Goal: Navigation & Orientation: Find specific page/section

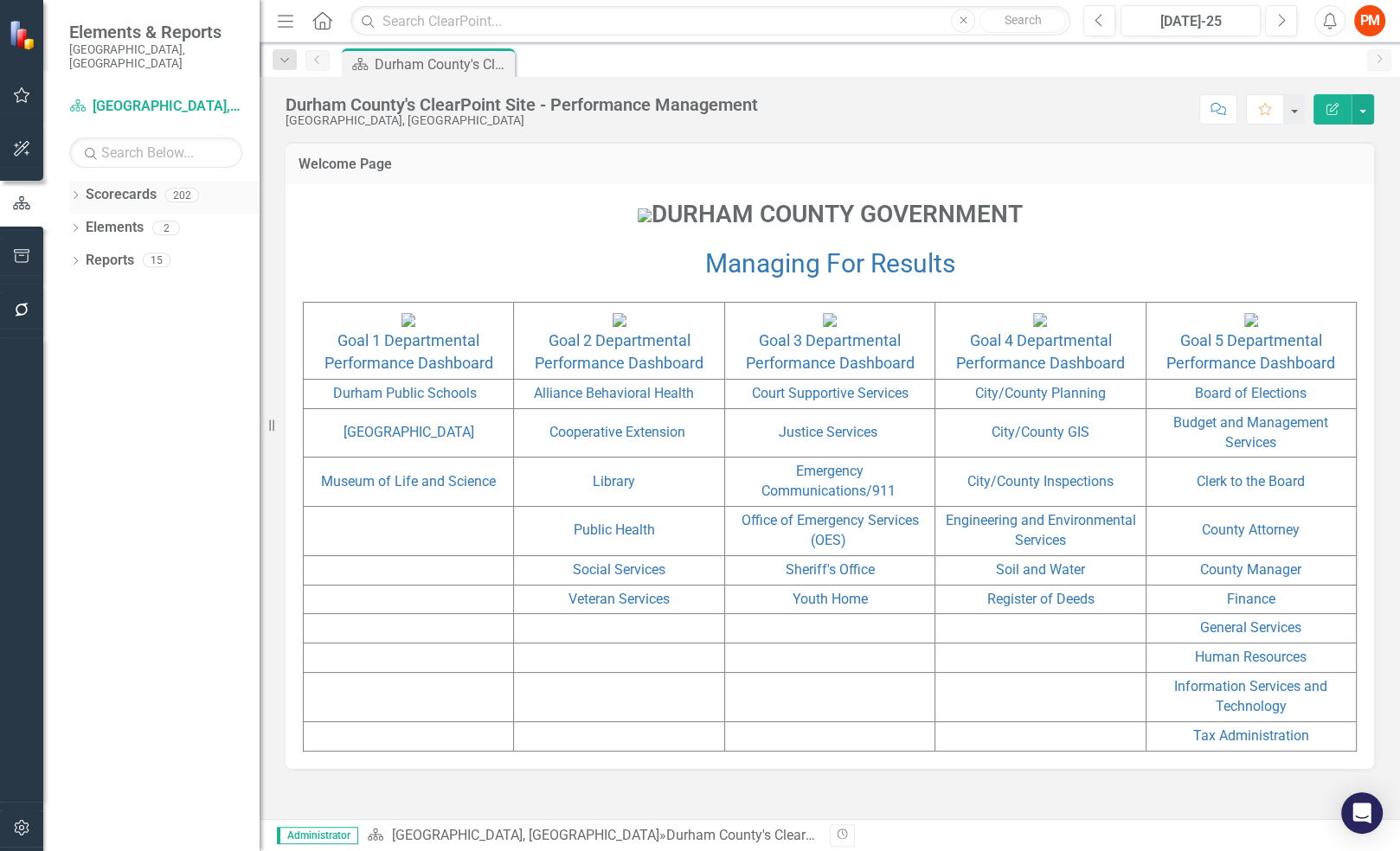
click at [76, 192] on icon "Dropdown" at bounding box center [75, 197] width 12 height 10
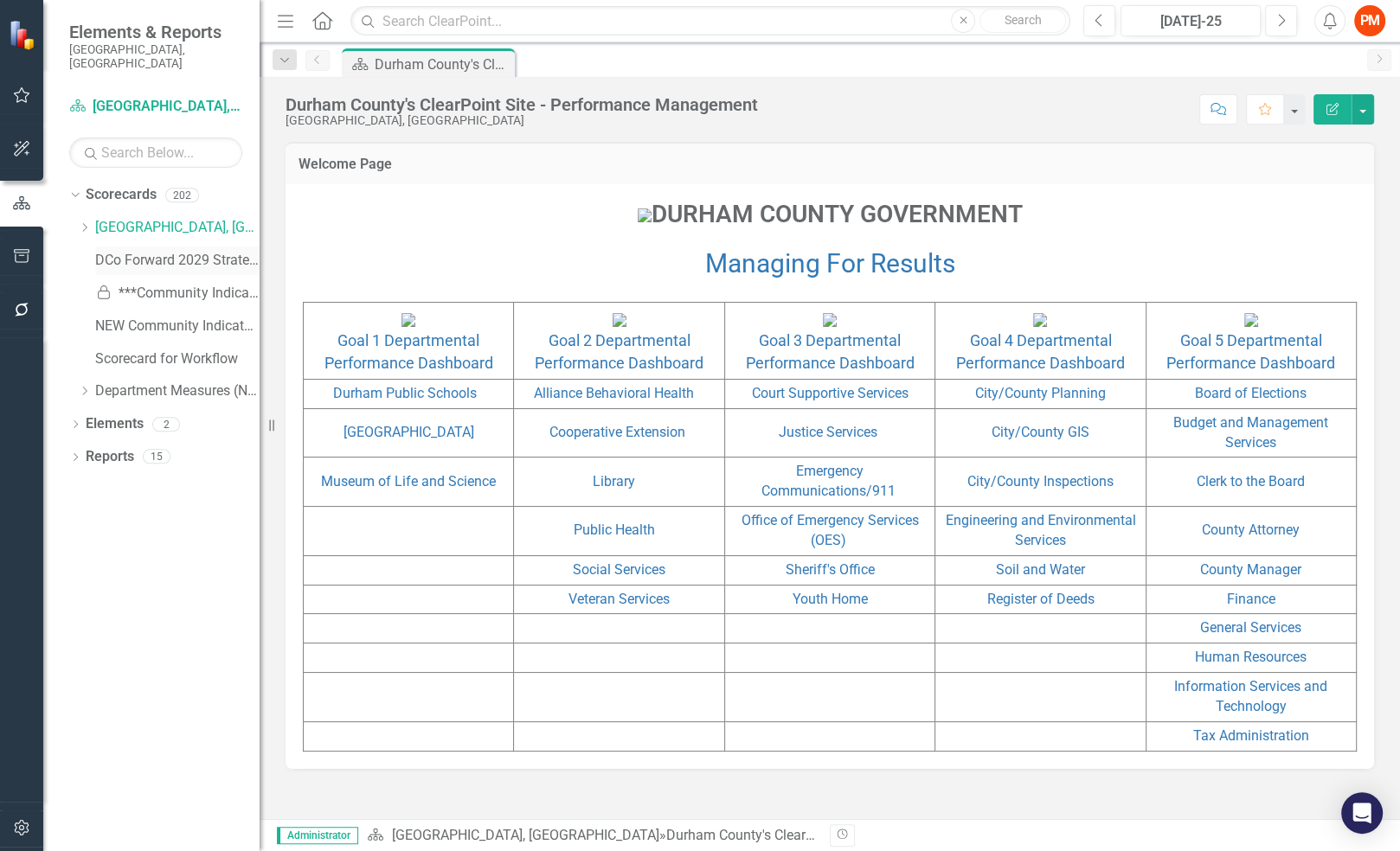
click at [108, 251] on link "DCo Forward 2029 Strategic Plan" at bounding box center [178, 261] width 165 height 20
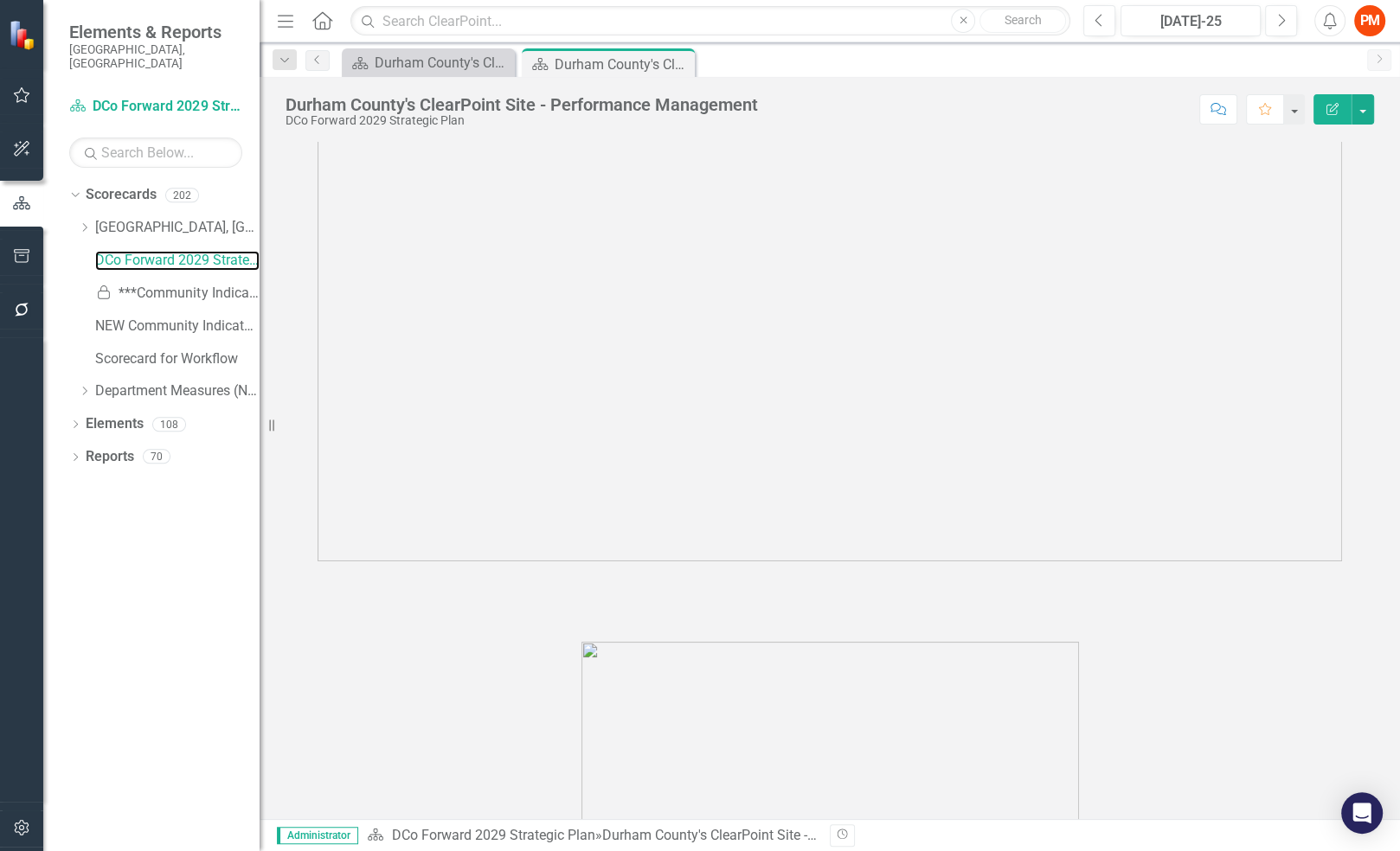
scroll to position [376, 0]
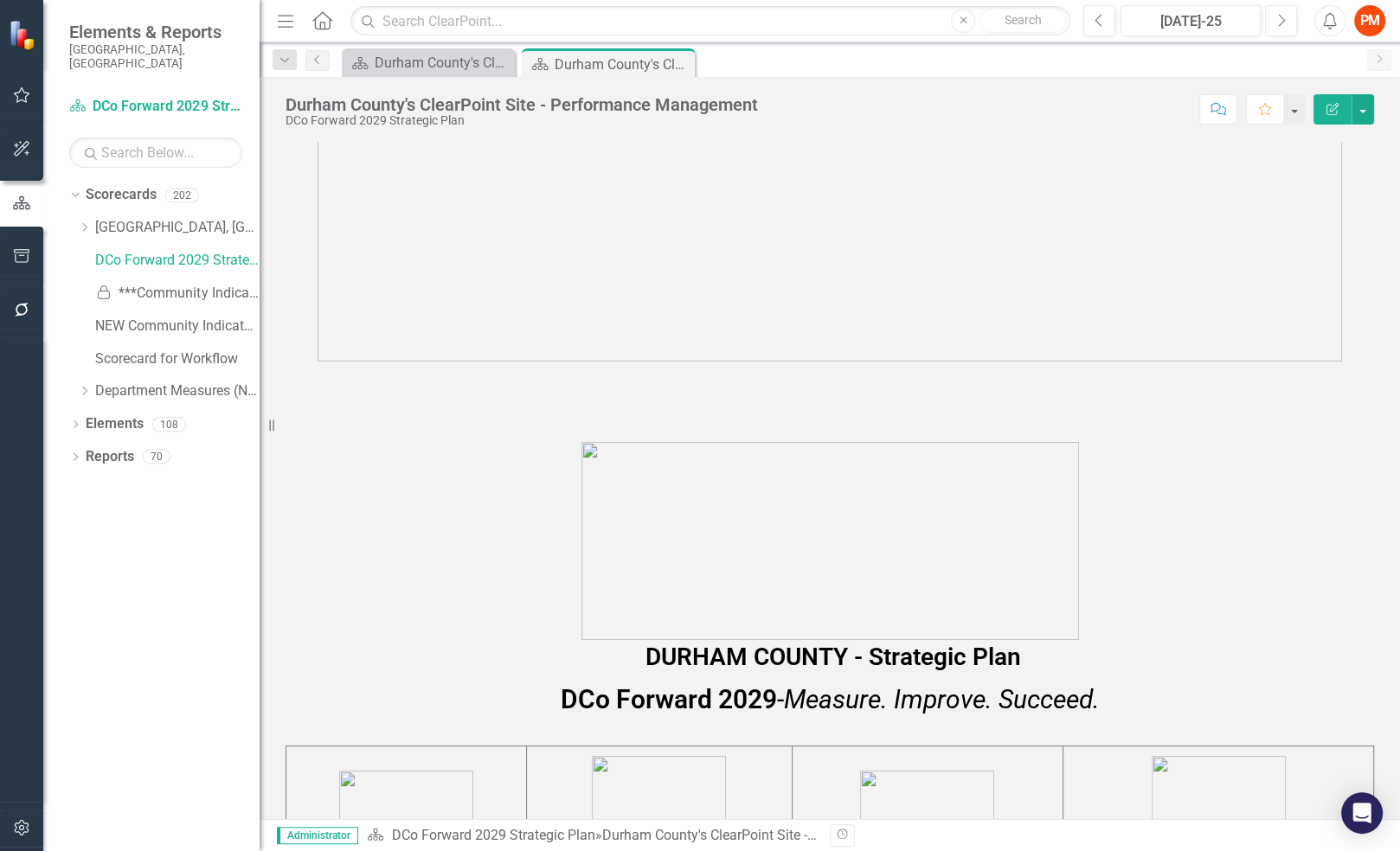
click at [1350, 474] on span "DURHAM COUNTY - Strategic Plan" at bounding box center [829, 556] width 1088 height 230
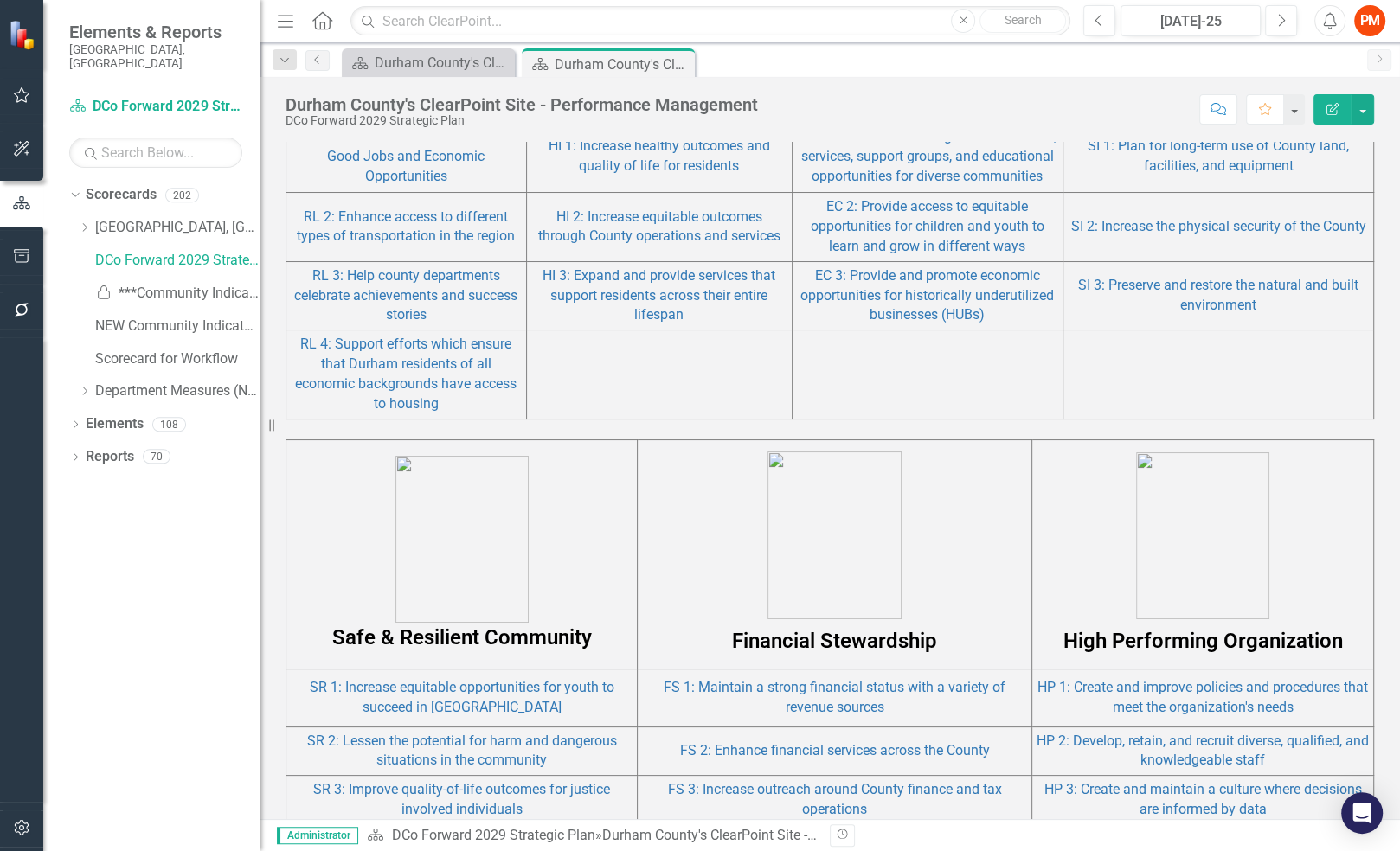
scroll to position [1506, 0]
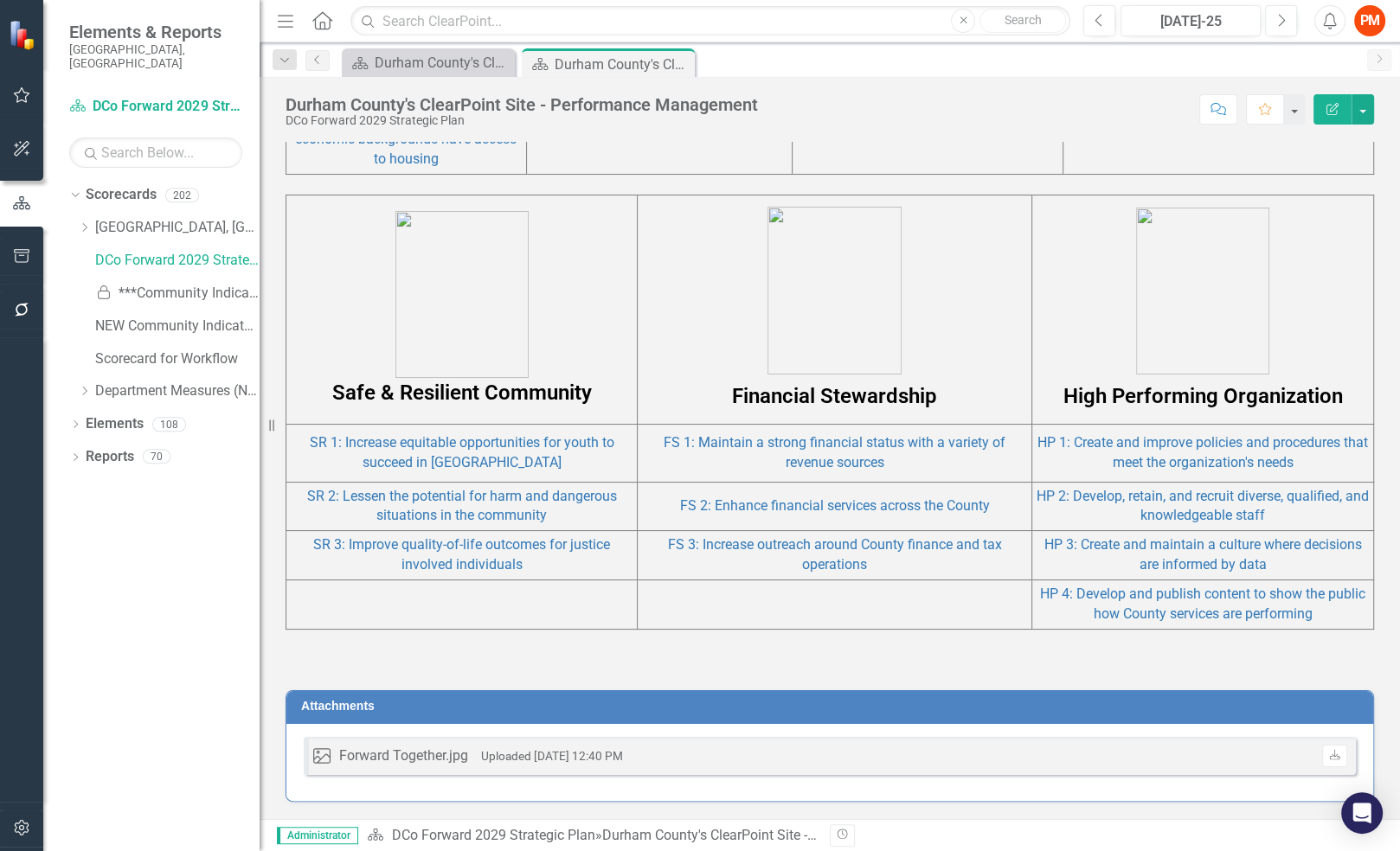
click at [393, 744] on div "Image Forward Together.jpg Uploaded [DATE] 12:40 PM Download" at bounding box center [829, 757] width 1052 height 38
click at [392, 756] on div "Forward Together.jpg" at bounding box center [403, 757] width 129 height 20
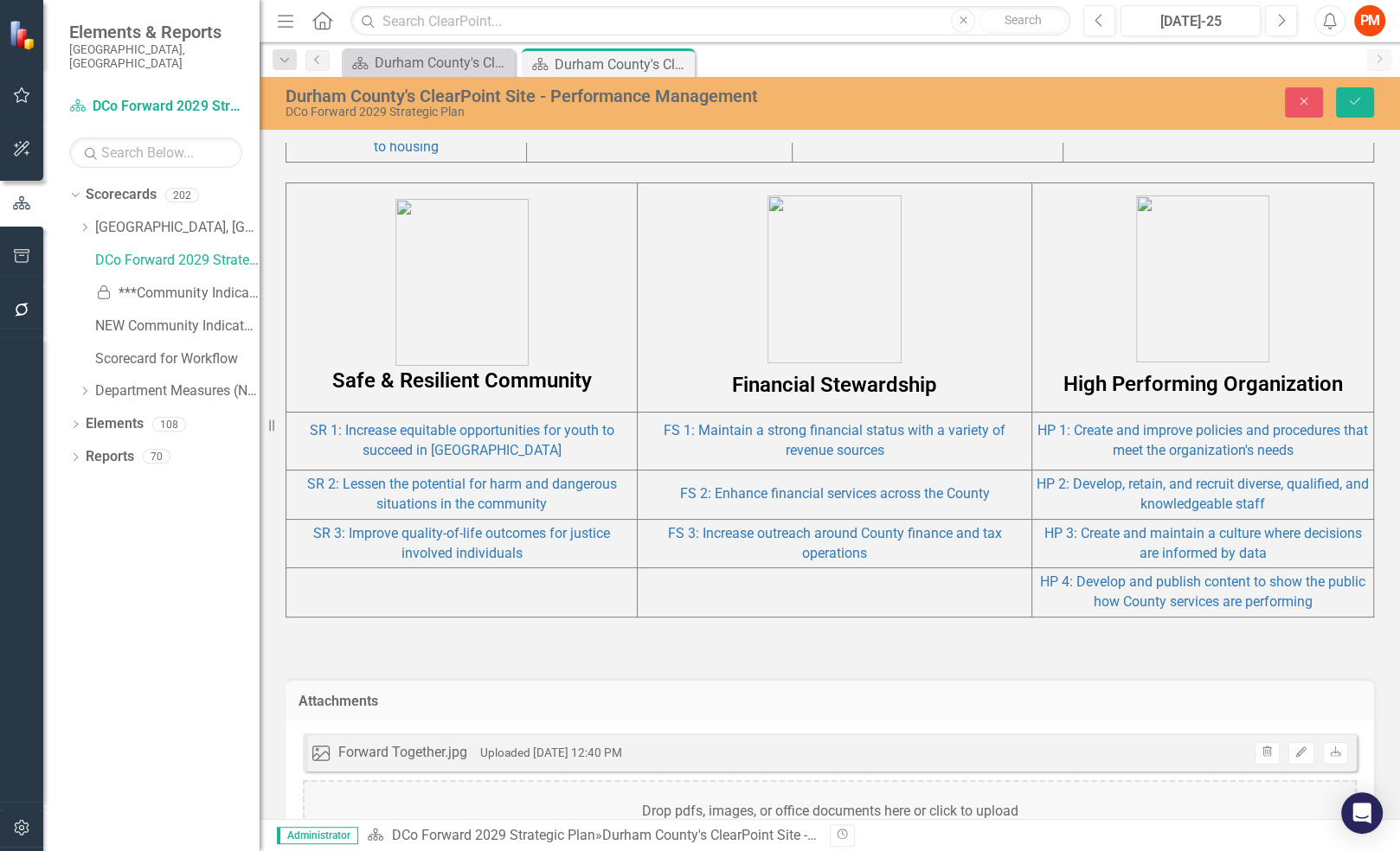
click at [437, 679] on div "Attachments Image Forward Together.jpg Uploaded [DATE] 12:40 PM Trash Edit Down…" at bounding box center [830, 777] width 1114 height 240
click at [1312, 101] on button "Close" at bounding box center [1304, 102] width 38 height 30
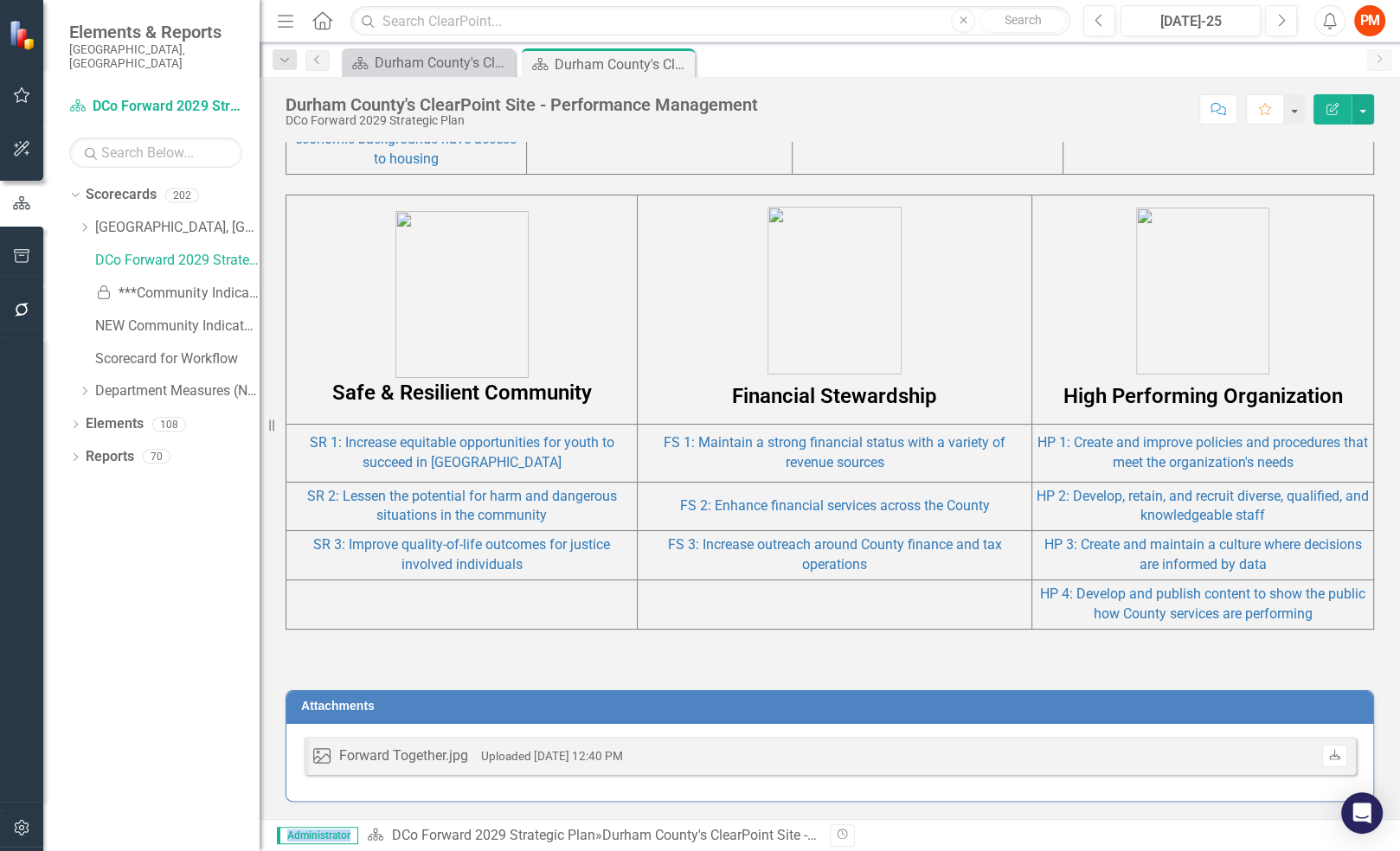
click at [1328, 757] on icon "Download" at bounding box center [1334, 757] width 13 height 10
click at [1328, 685] on div "Attachments Image Forward Together.jpg Uploaded [DATE] 12:40 PM Download" at bounding box center [830, 735] width 1114 height 133
click at [821, 449] on link "FS 1: Maintain a strong financial status with a variety of revenue sources" at bounding box center [834, 452] width 341 height 36
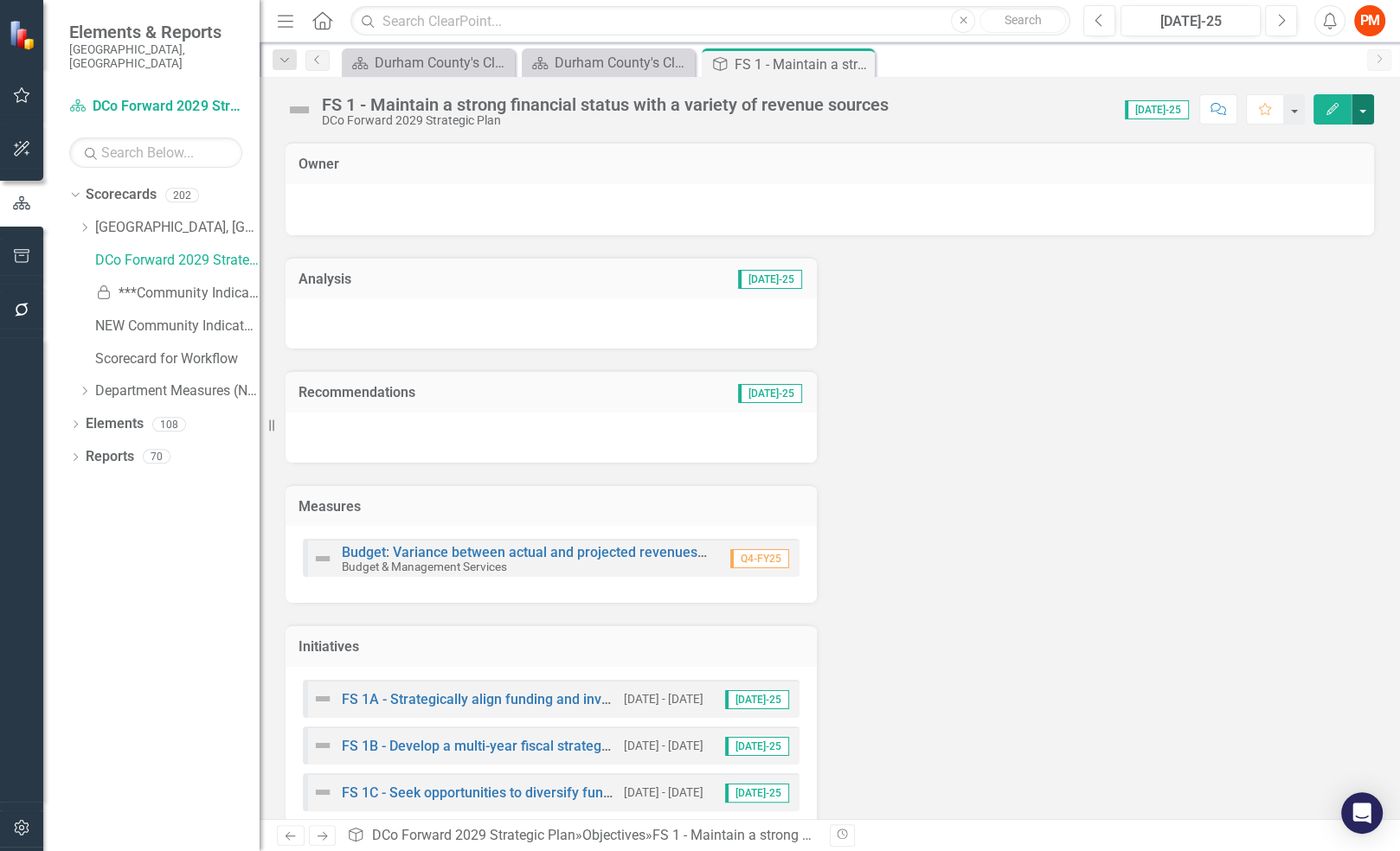
click at [1369, 105] on button "button" at bounding box center [1363, 109] width 23 height 30
click at [1331, 172] on link "Edit Report Edit Layout" at bounding box center [1303, 172] width 140 height 32
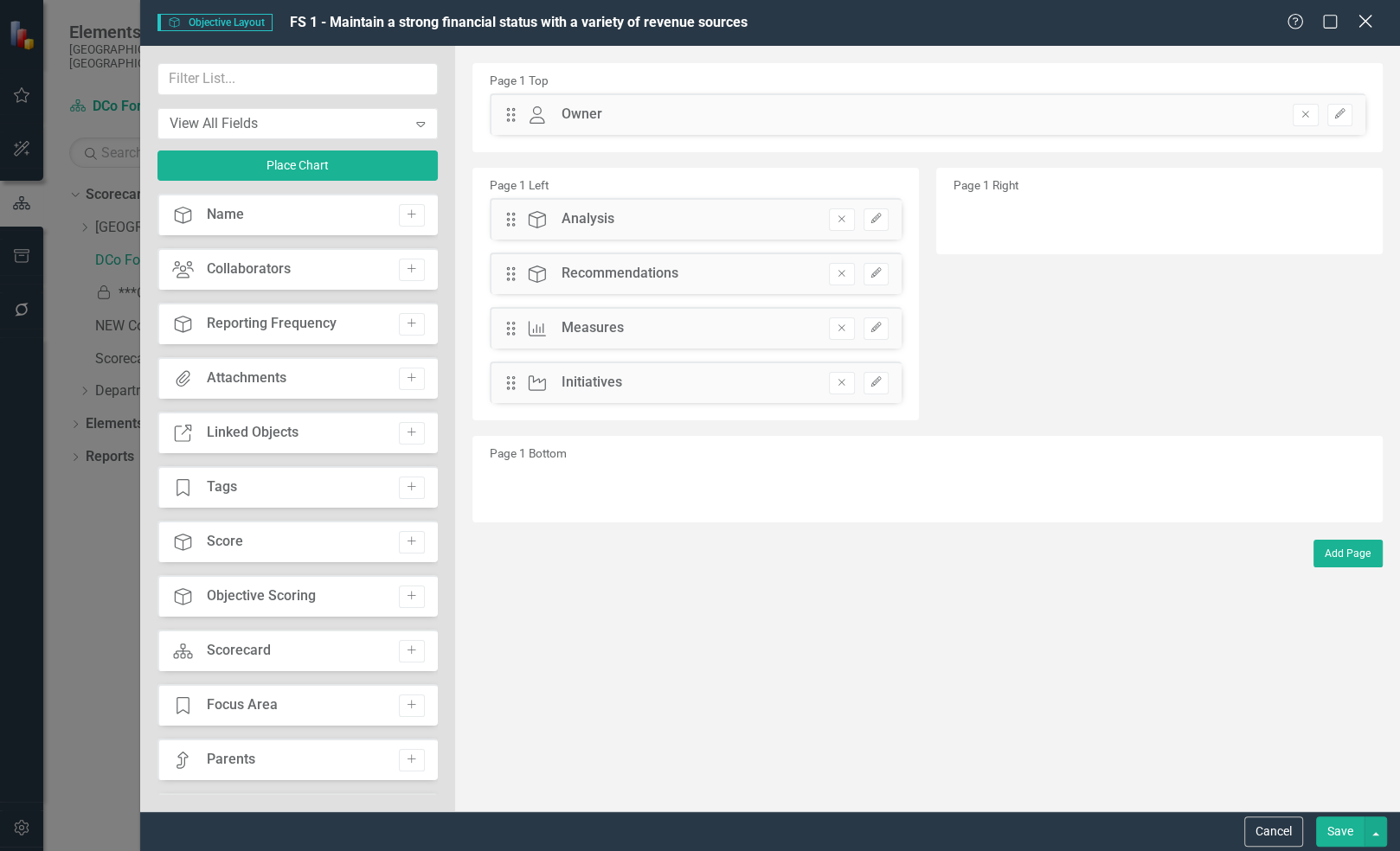
click at [1360, 29] on icon "Close" at bounding box center [1364, 21] width 22 height 16
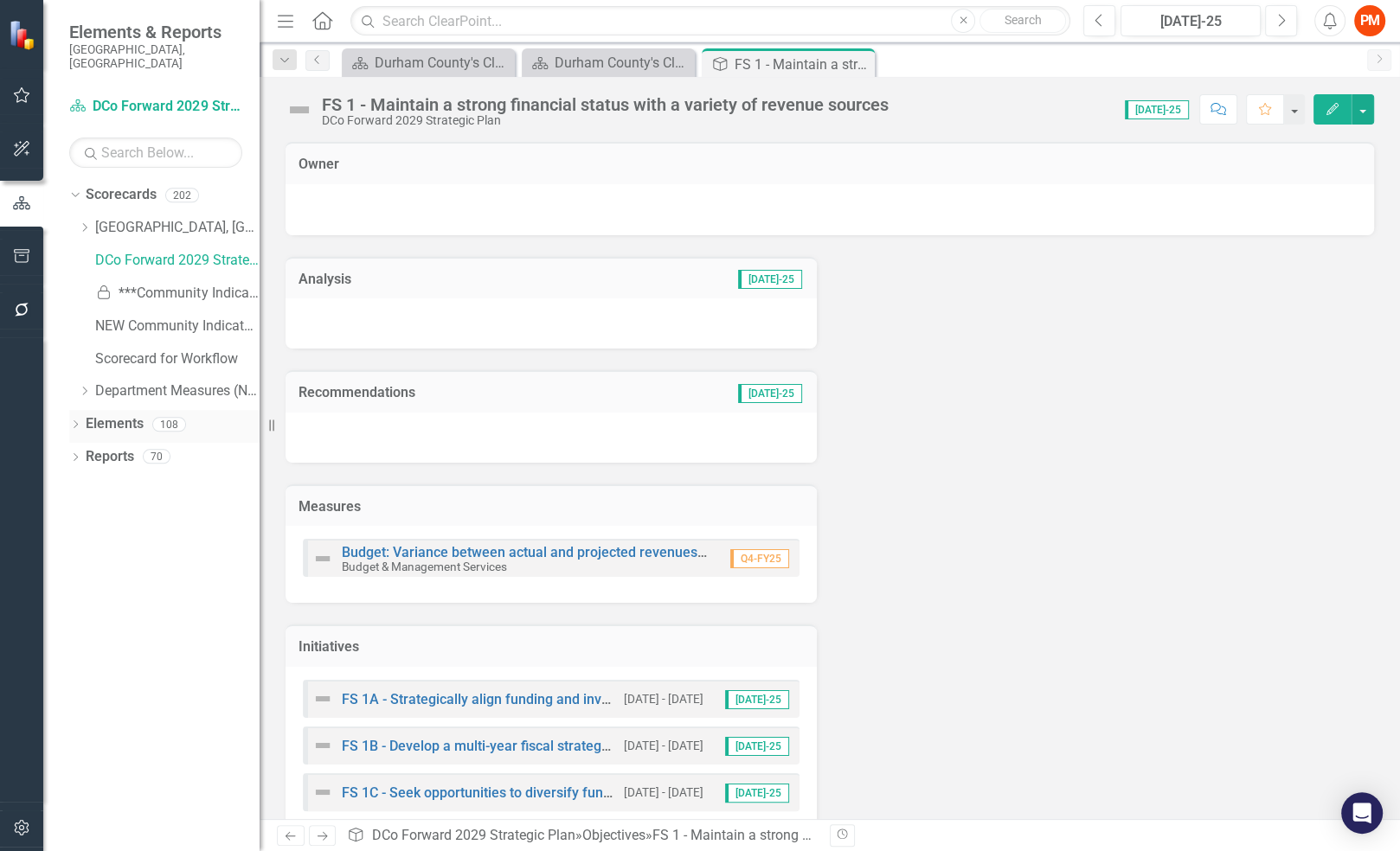
click at [79, 410] on div "Dropdown Elements 108" at bounding box center [165, 426] width 191 height 33
click at [74, 421] on icon "Dropdown" at bounding box center [75, 426] width 12 height 10
click at [79, 552] on icon "Dropdown" at bounding box center [75, 556] width 12 height 10
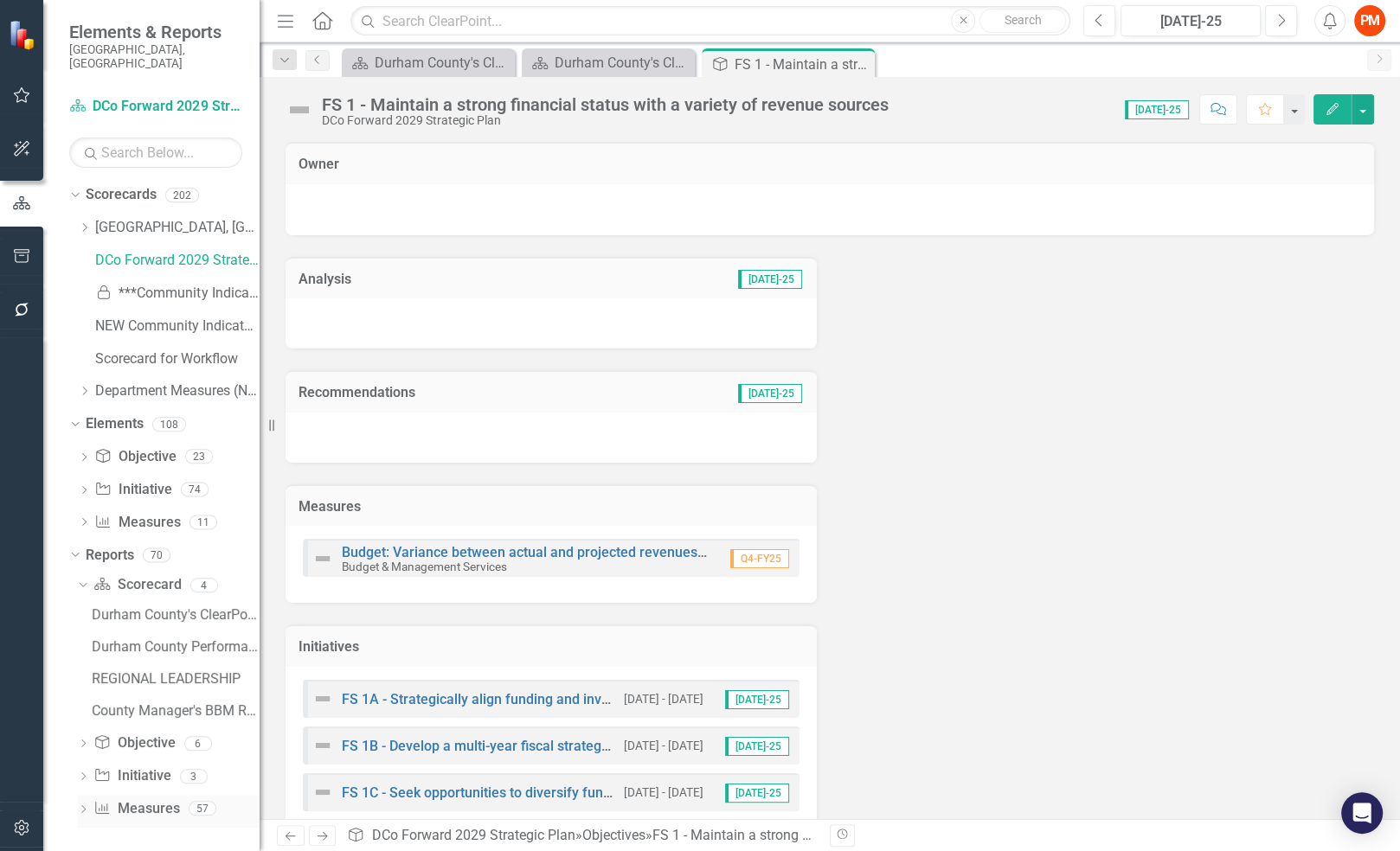
click at [172, 800] on link "Measure Measures" at bounding box center [136, 809] width 86 height 20
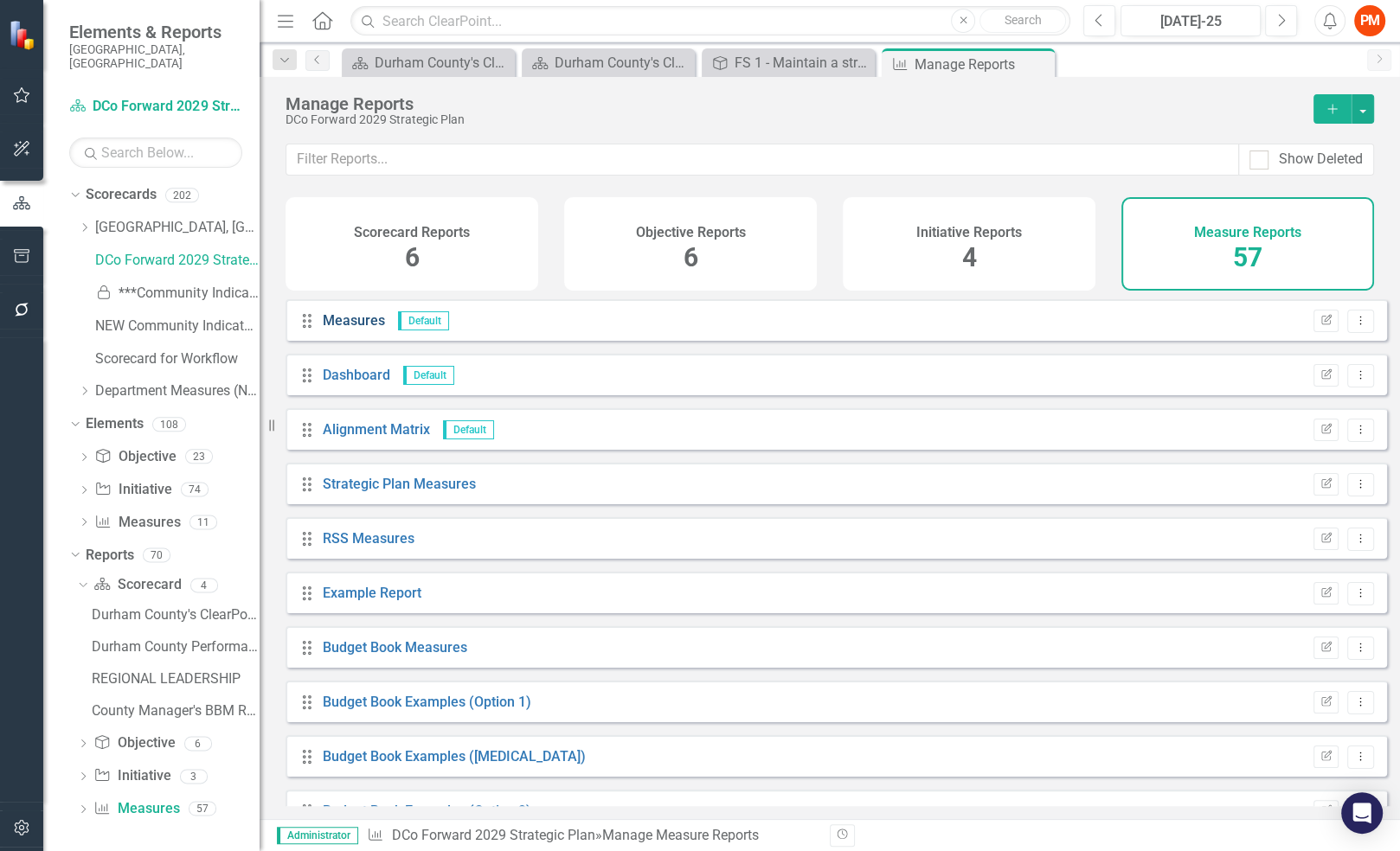
click at [358, 328] on link "Measures" at bounding box center [353, 320] width 62 height 16
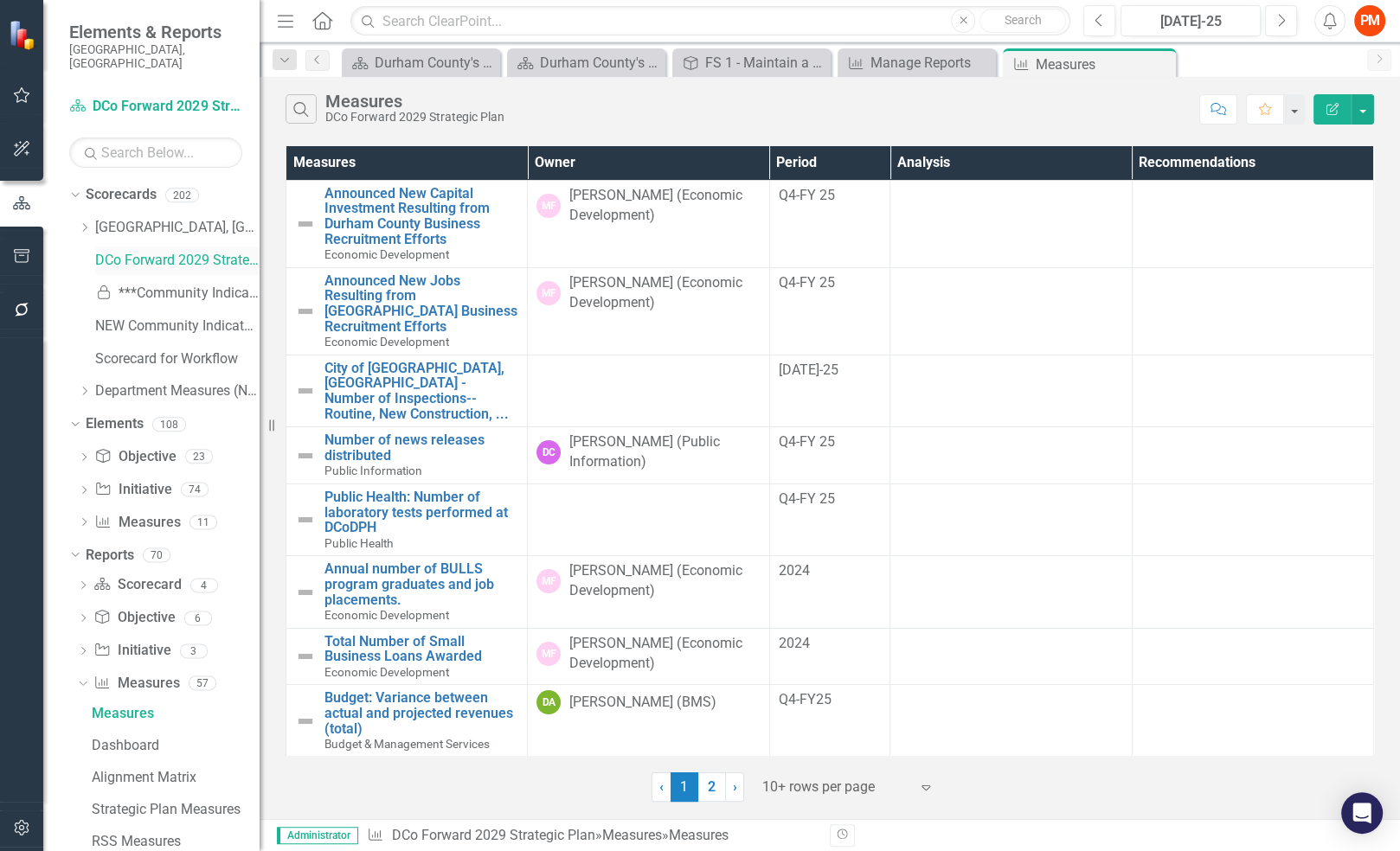
click at [119, 251] on link "DCo Forward 2029 Strategic Plan" at bounding box center [178, 261] width 165 height 20
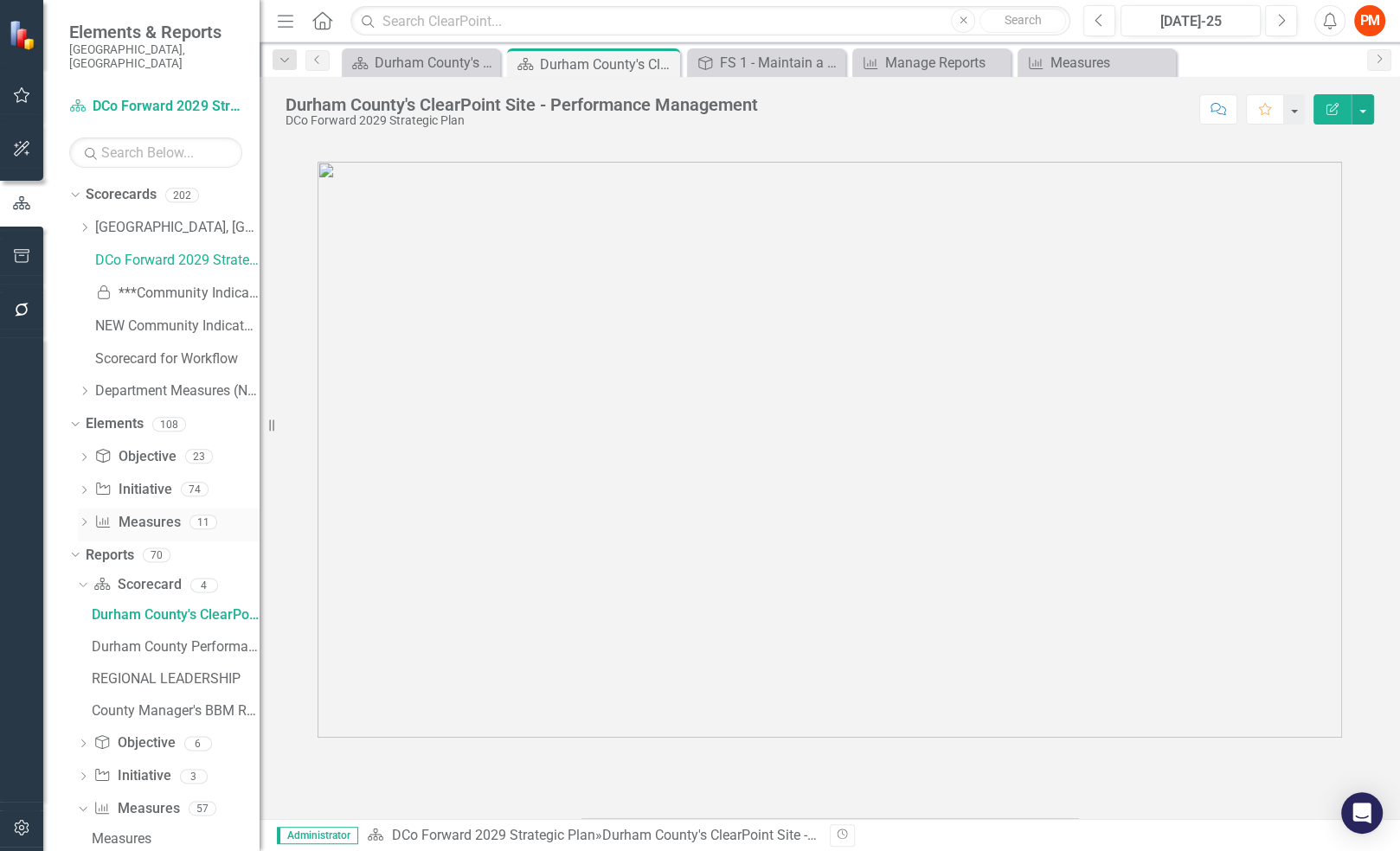
click at [141, 513] on link "Measure Measures" at bounding box center [137, 523] width 86 height 20
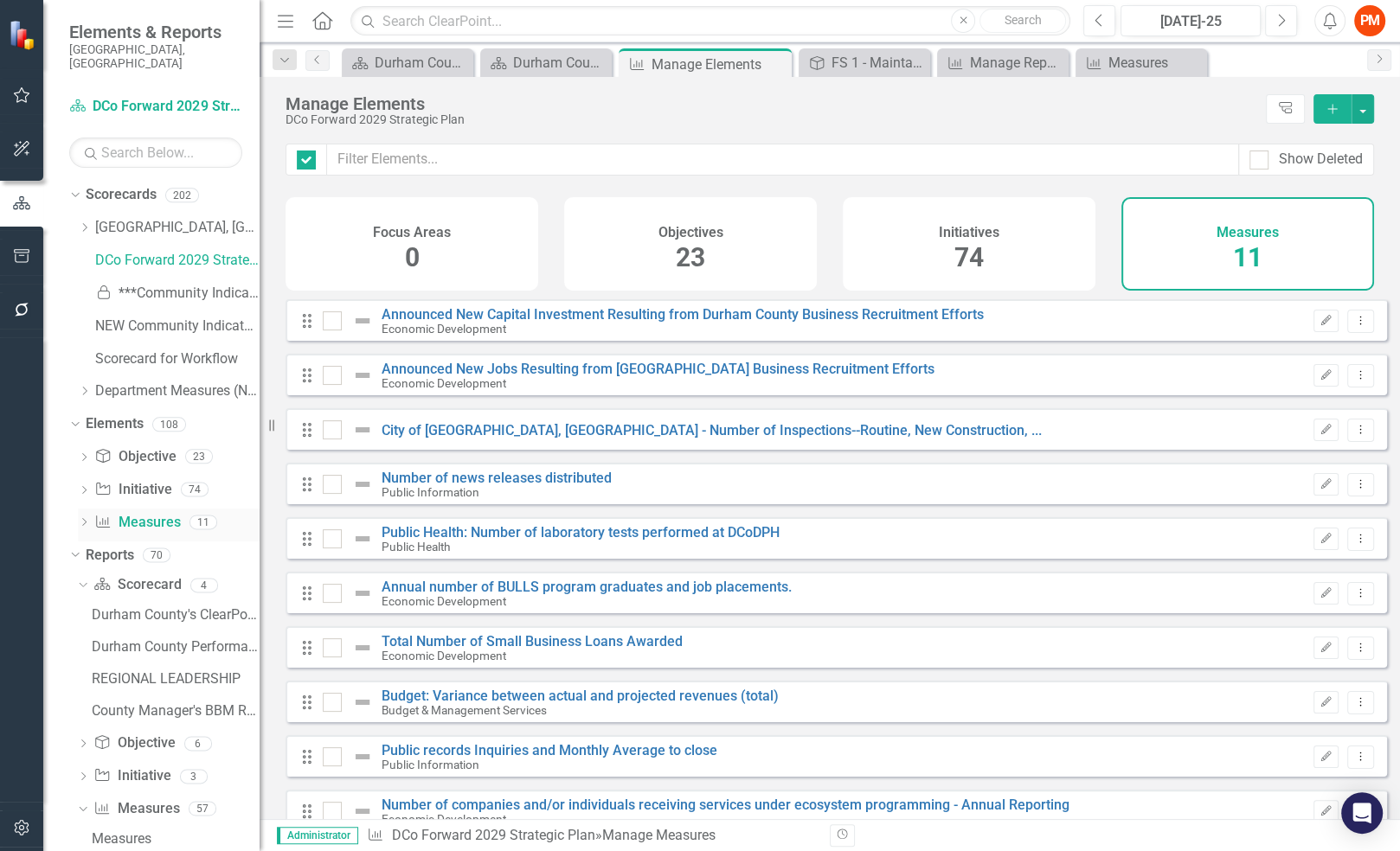
checkbox input "false"
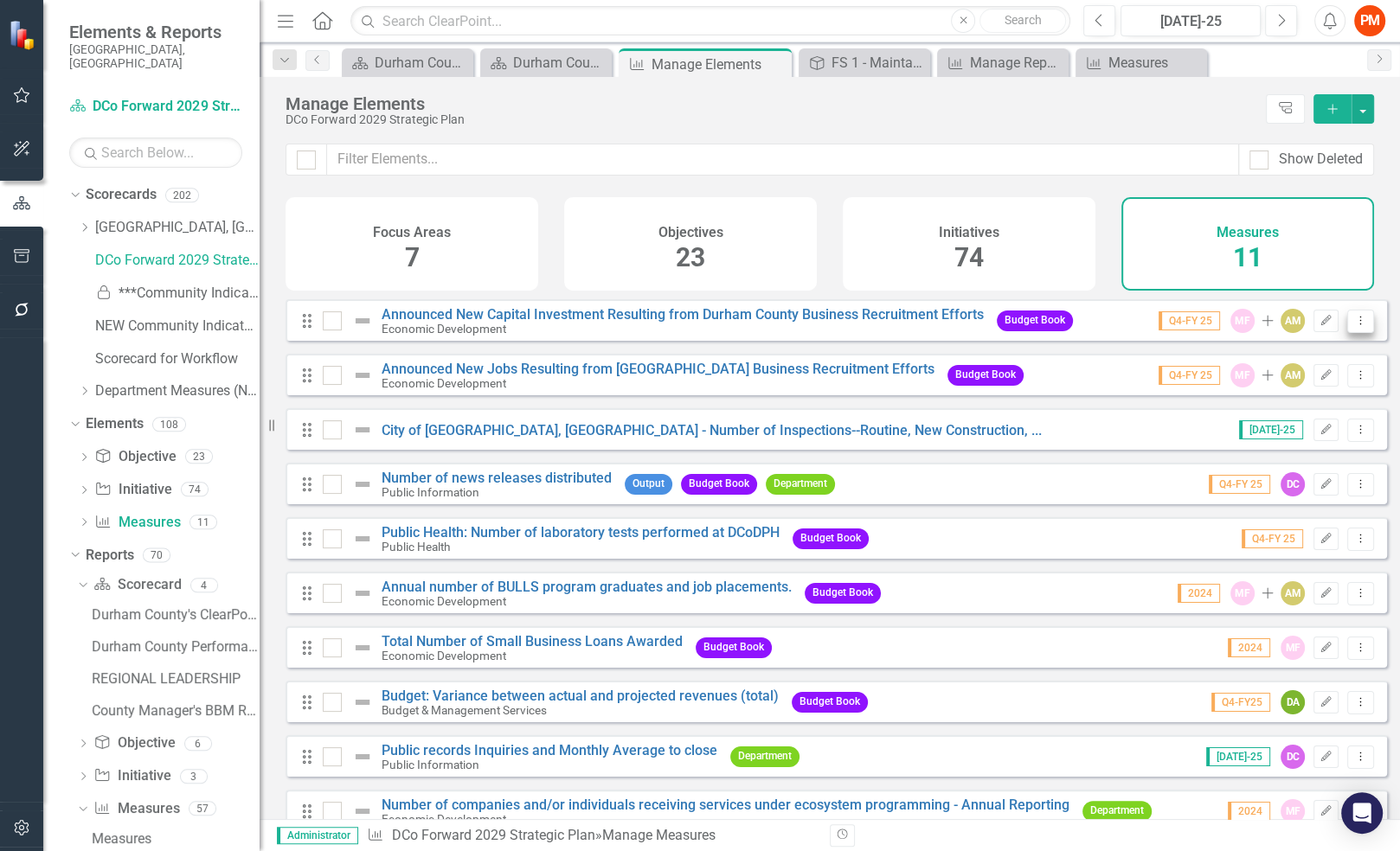
click at [1357, 330] on button "Dropdown Menu" at bounding box center [1360, 321] width 27 height 23
click at [1322, 356] on link "Edit Edit Measure" at bounding box center [1282, 361] width 156 height 32
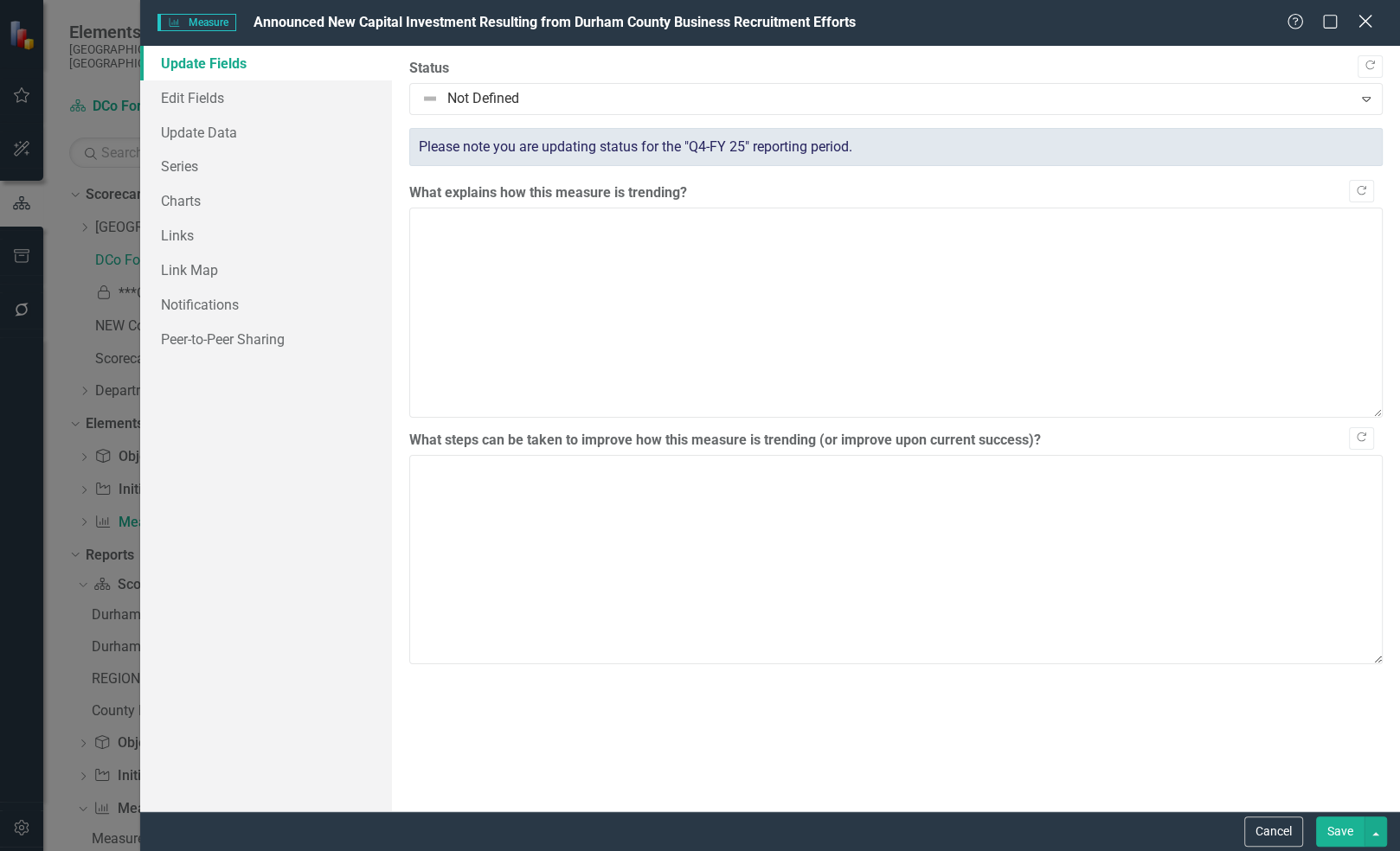
click at [1364, 24] on icon at bounding box center [1364, 21] width 13 height 13
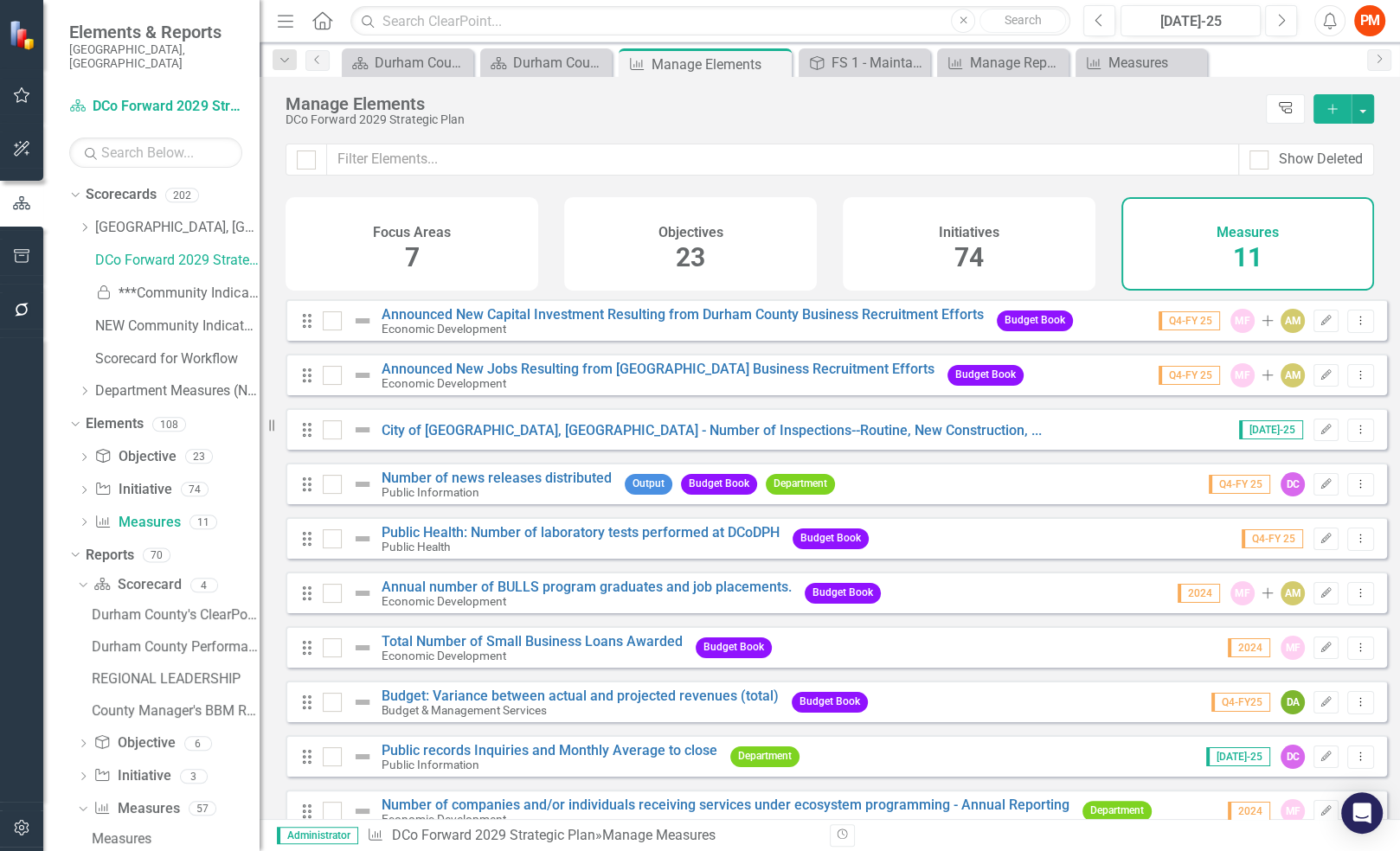
click at [1289, 107] on icon "Tree Explorer" at bounding box center [1285, 108] width 16 height 13
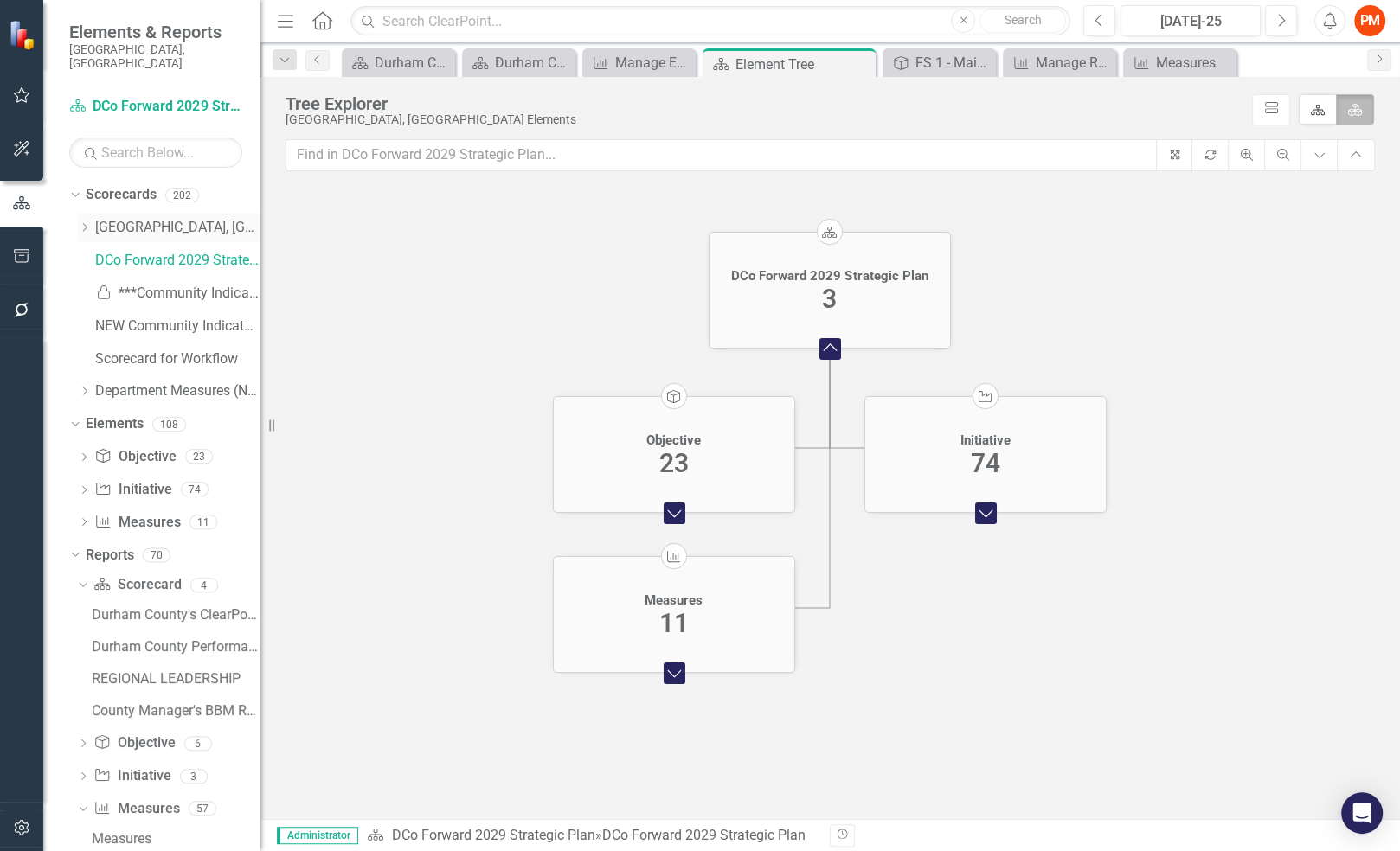
drag, startPoint x: 81, startPoint y: 207, endPoint x: 92, endPoint y: 212, distance: 12.1
click at [81, 221] on div "Dropdown" at bounding box center [84, 228] width 13 height 15
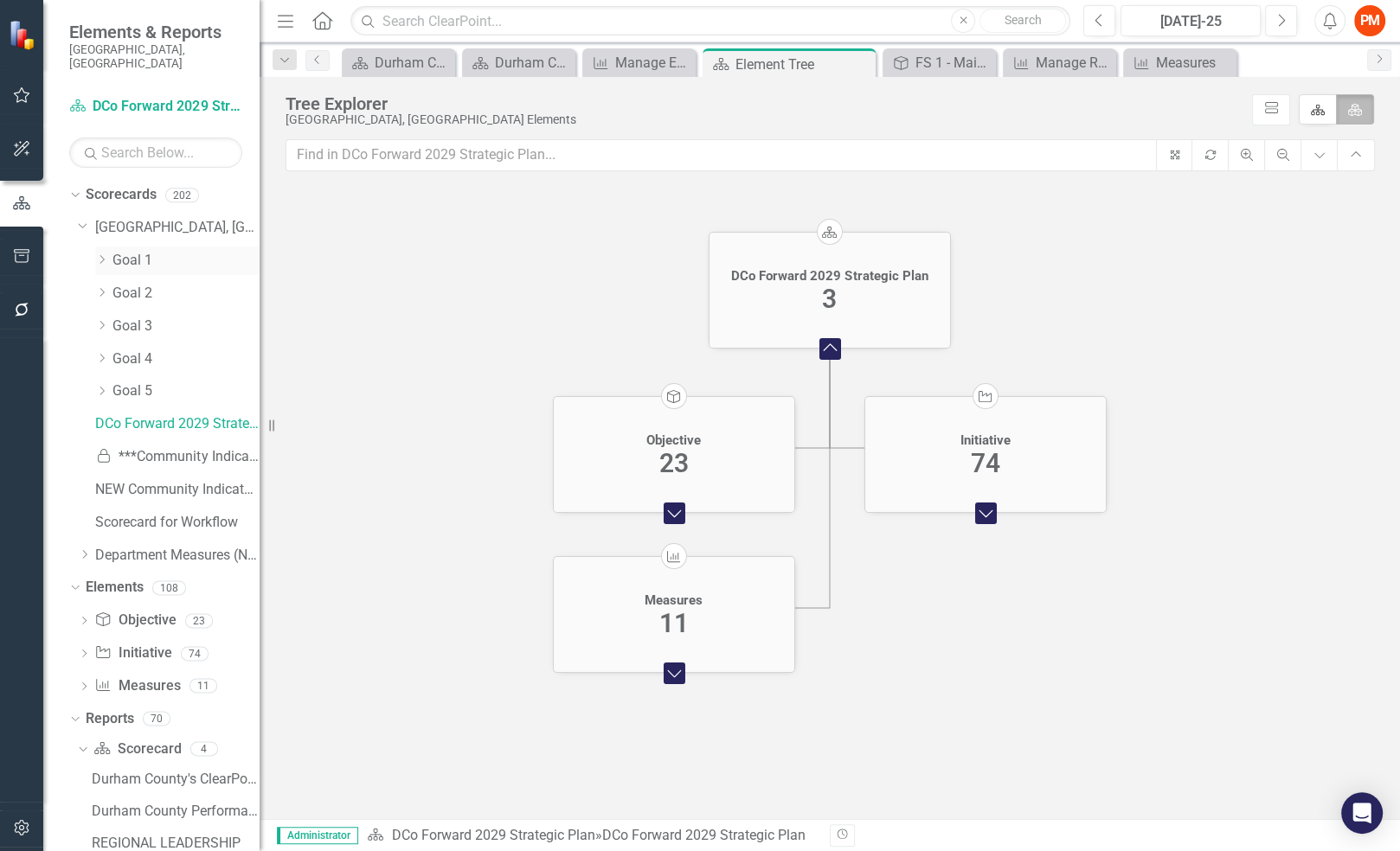
click at [146, 252] on link "Goal 1" at bounding box center [186, 261] width 147 height 20
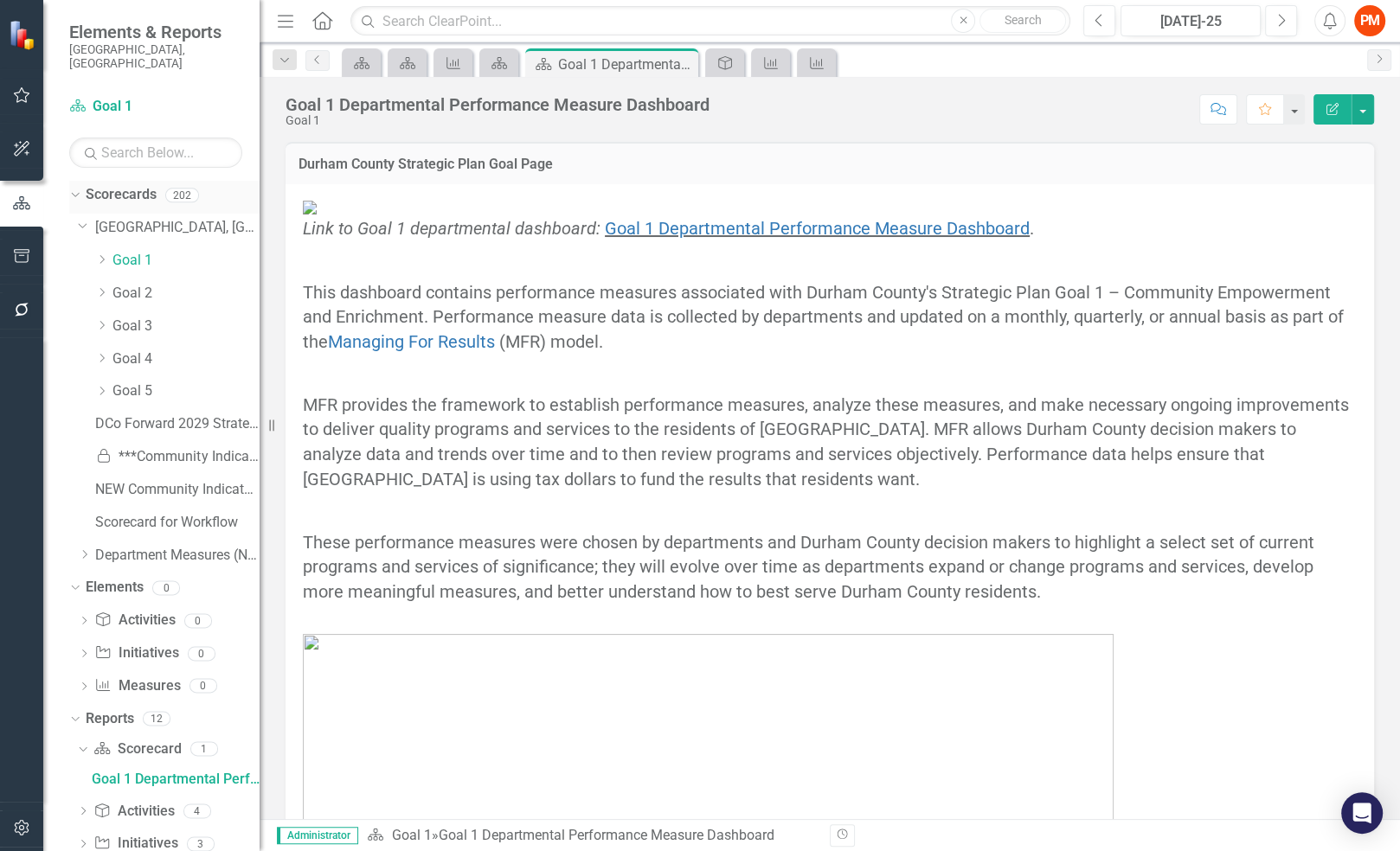
click at [126, 185] on link "Scorecards" at bounding box center [121, 195] width 71 height 20
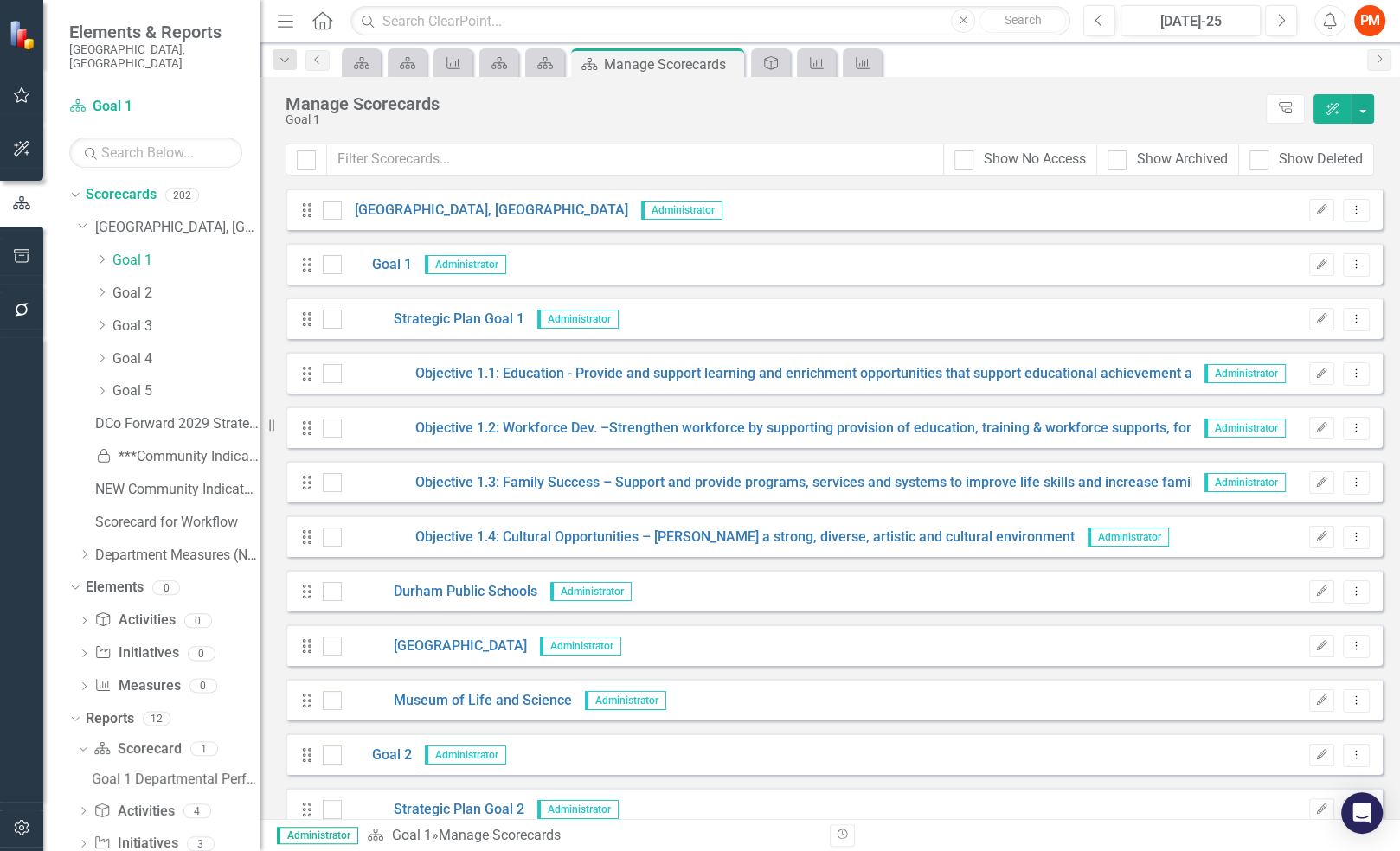
click at [819, 114] on div "Goal 1" at bounding box center [770, 120] width 971 height 13
click at [451, 114] on div "Goal 1" at bounding box center [770, 120] width 971 height 13
drag, startPoint x: 172, startPoint y: 217, endPoint x: 343, endPoint y: 223, distance: 171.1
click at [172, 218] on link "[GEOGRAPHIC_DATA], [GEOGRAPHIC_DATA]" at bounding box center [178, 228] width 165 height 20
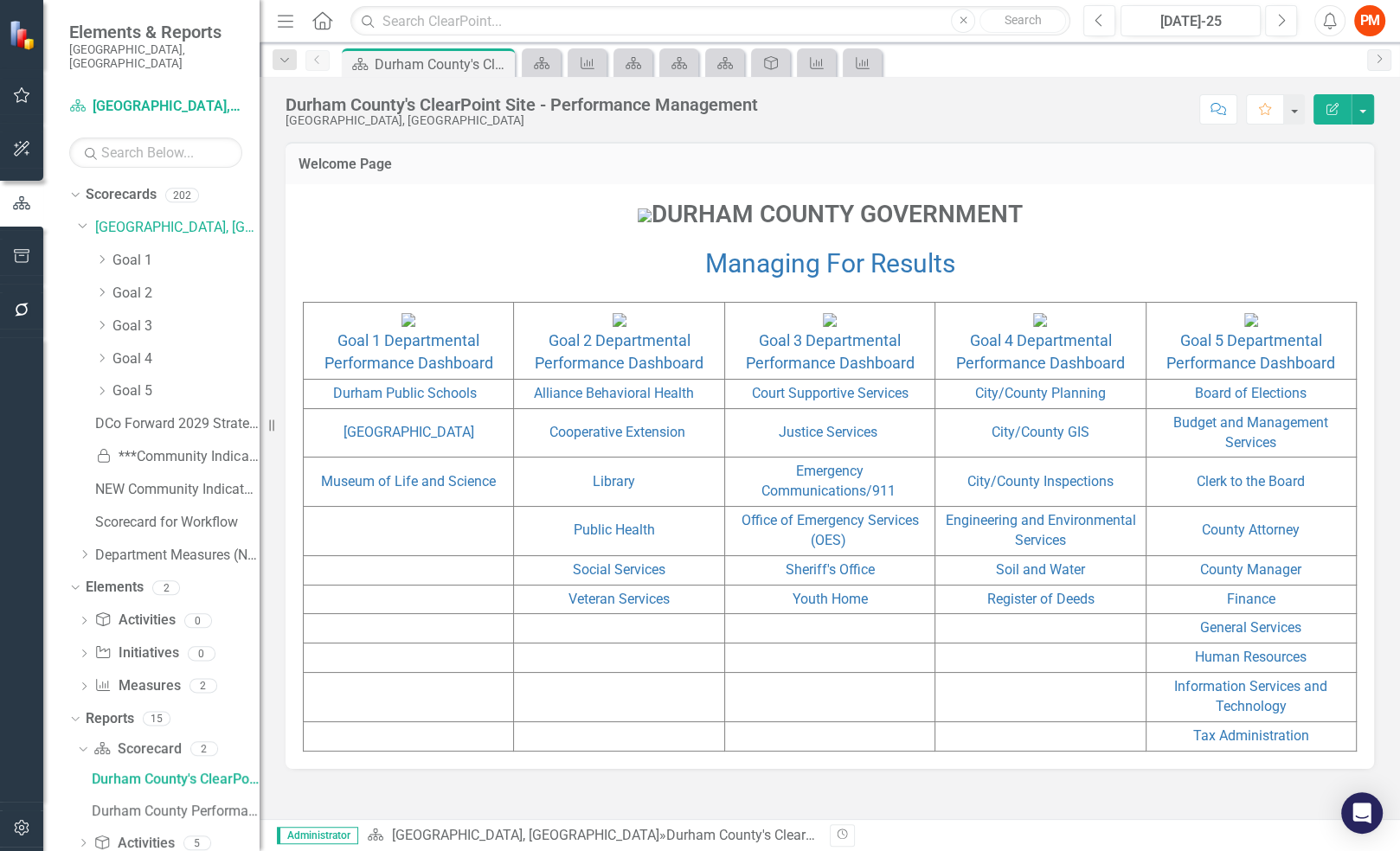
click at [326, 26] on icon "Home" at bounding box center [321, 20] width 23 height 18
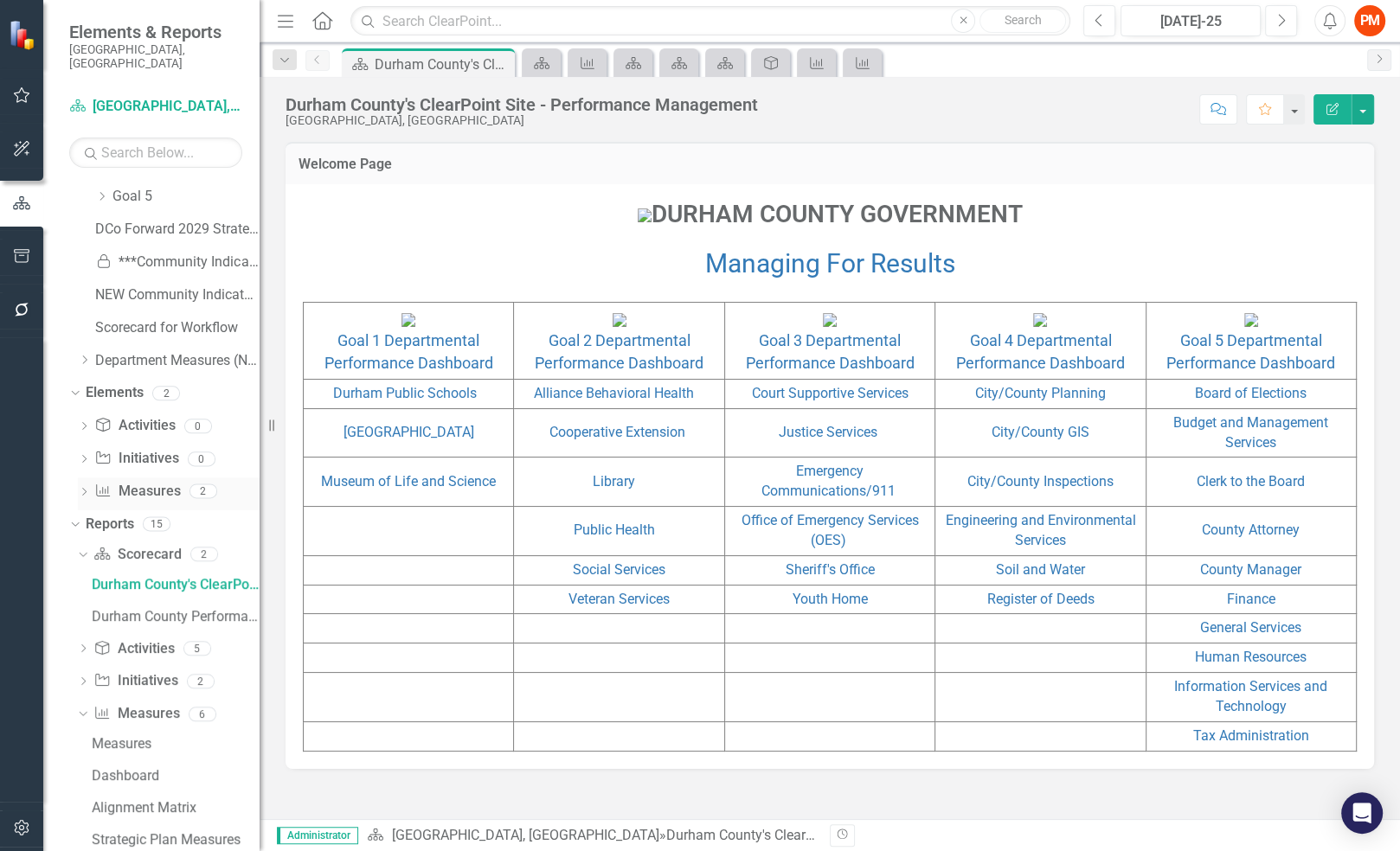
scroll to position [196, 0]
click at [165, 607] on link "Durham County Performance Management" at bounding box center [173, 616] width 172 height 28
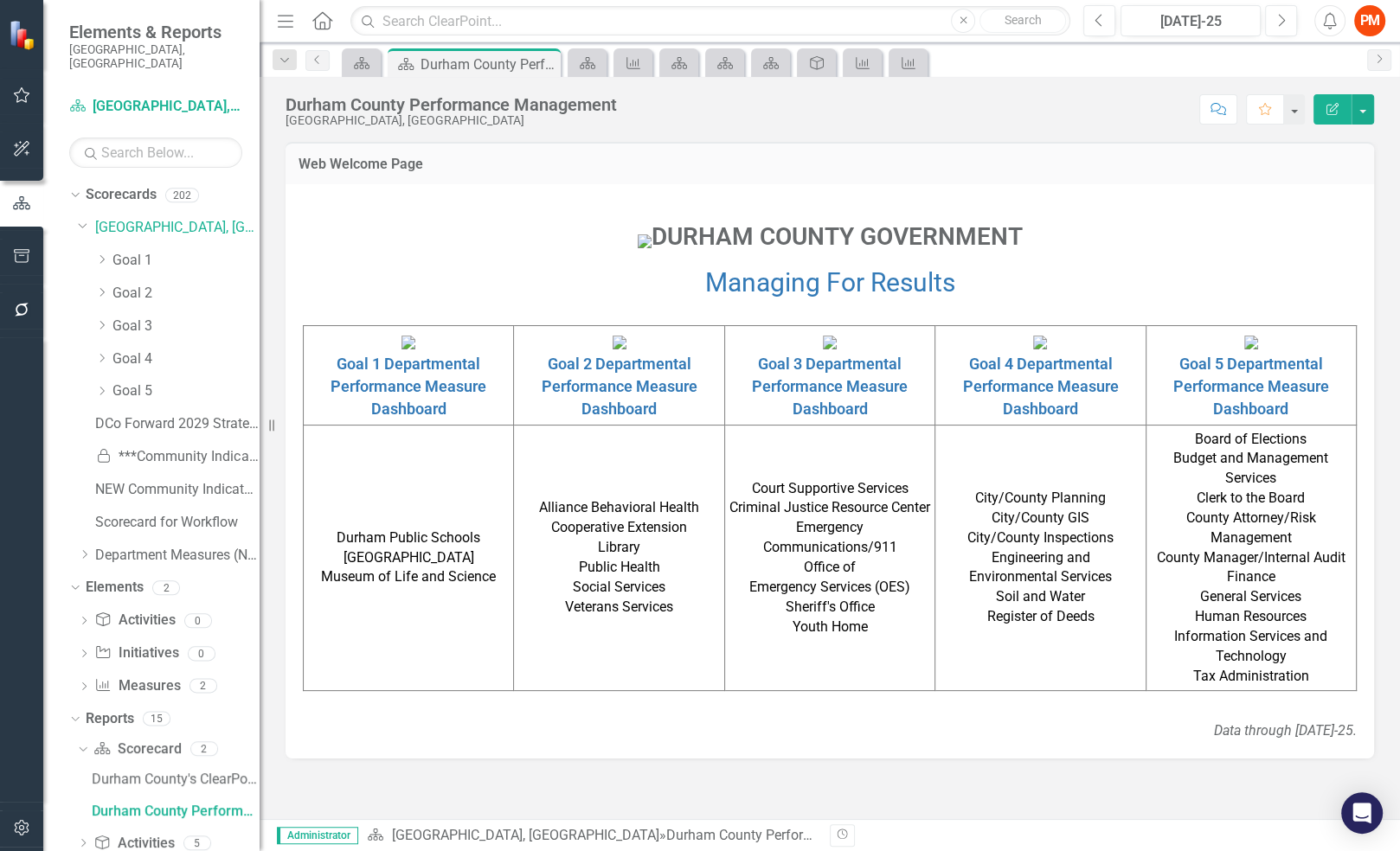
click at [218, 230] on div "Dropdown [GEOGRAPHIC_DATA], [GEOGRAPHIC_DATA]" at bounding box center [169, 231] width 182 height 33
drag, startPoint x: 126, startPoint y: 238, endPoint x: 153, endPoint y: 302, distance: 69.5
click at [126, 251] on link "Goal 1" at bounding box center [186, 261] width 147 height 20
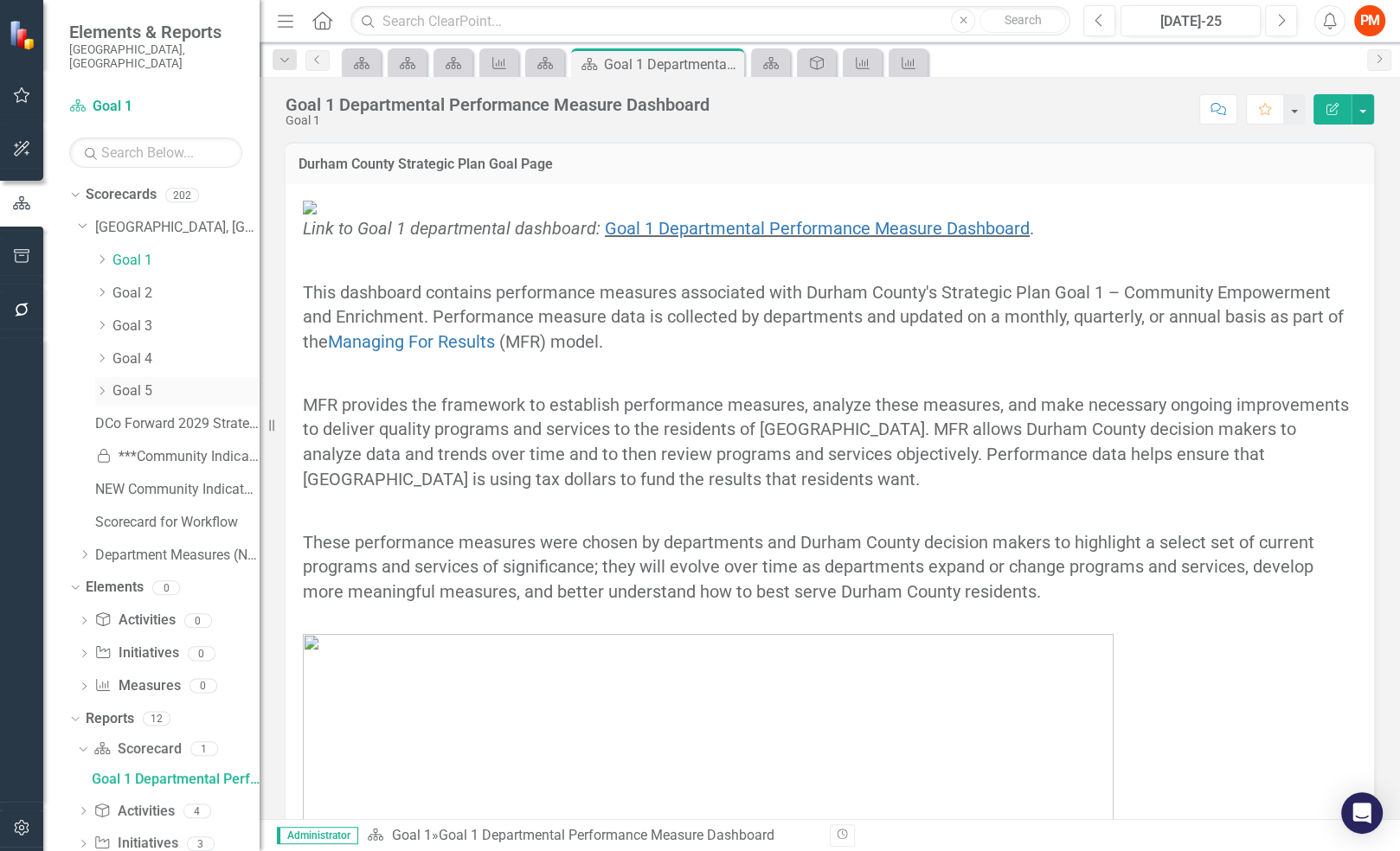
click at [140, 386] on link "Goal 5" at bounding box center [186, 391] width 147 height 20
click at [153, 414] on link "DCo Forward 2029 Strategic Plan" at bounding box center [178, 424] width 165 height 20
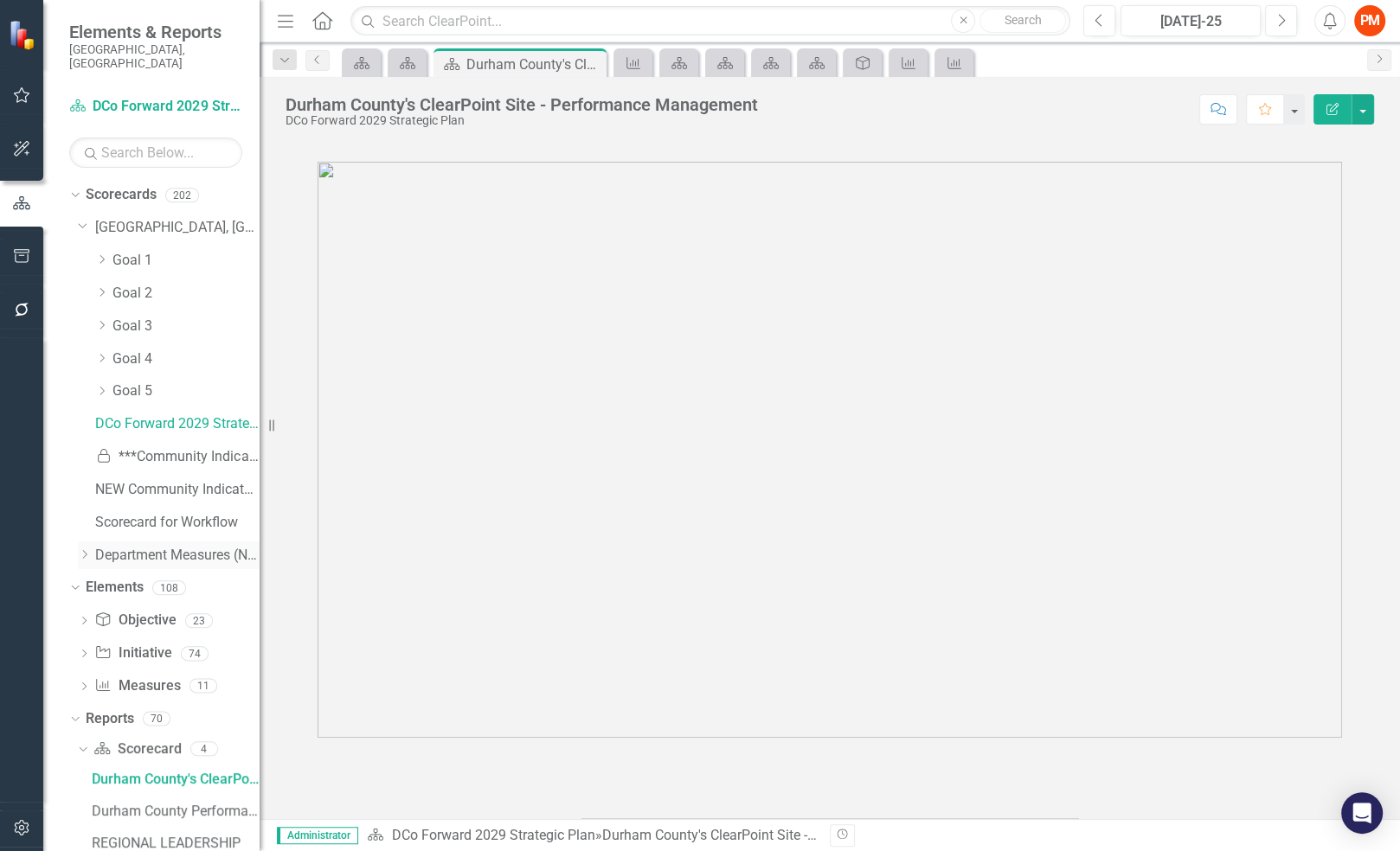
click at [88, 549] on icon "Dropdown" at bounding box center [84, 555] width 13 height 10
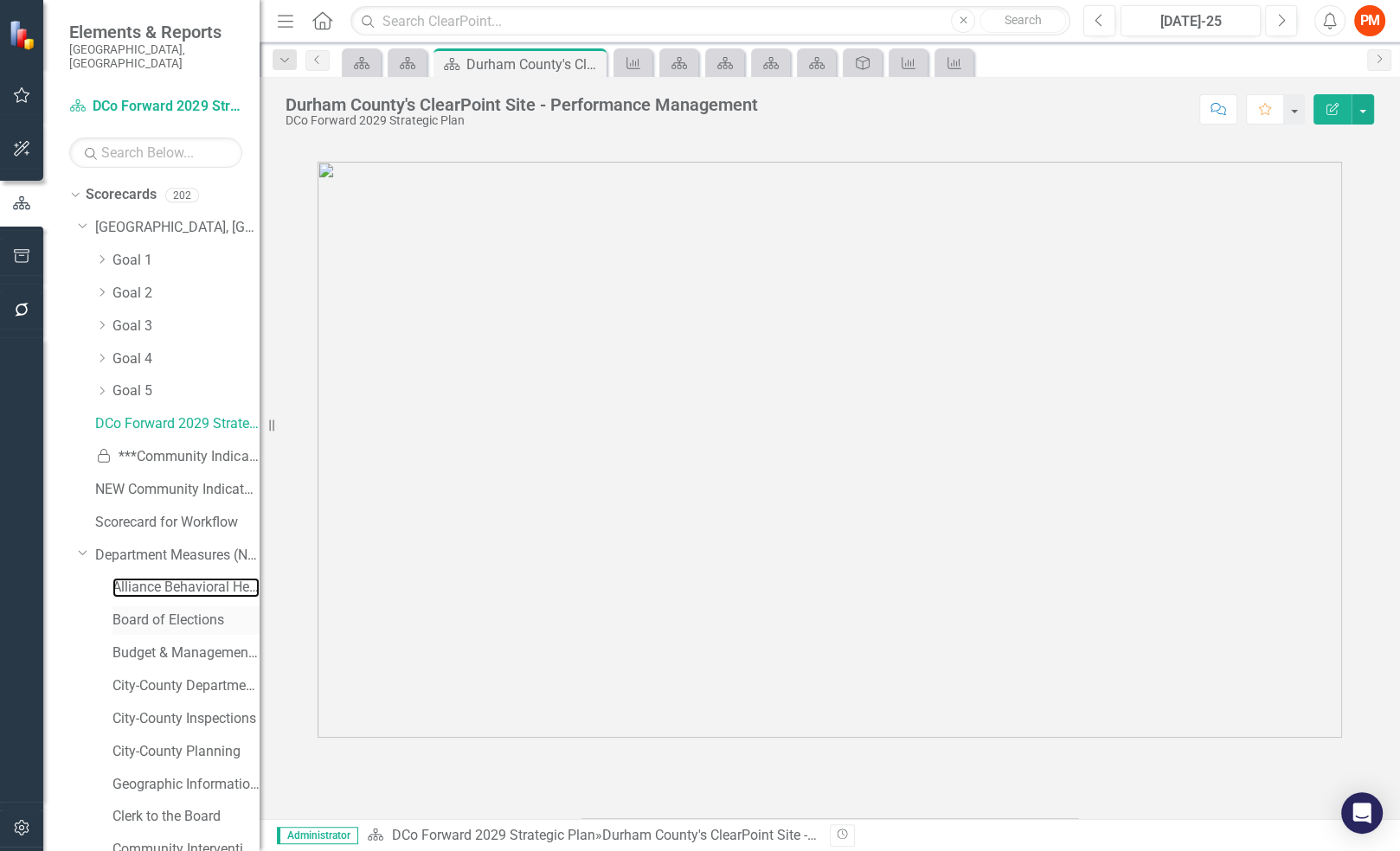
drag, startPoint x: 145, startPoint y: 584, endPoint x: 136, endPoint y: 602, distance: 20.1
click at [132, 578] on link "Alliance Behavioral Health" at bounding box center [186, 588] width 147 height 20
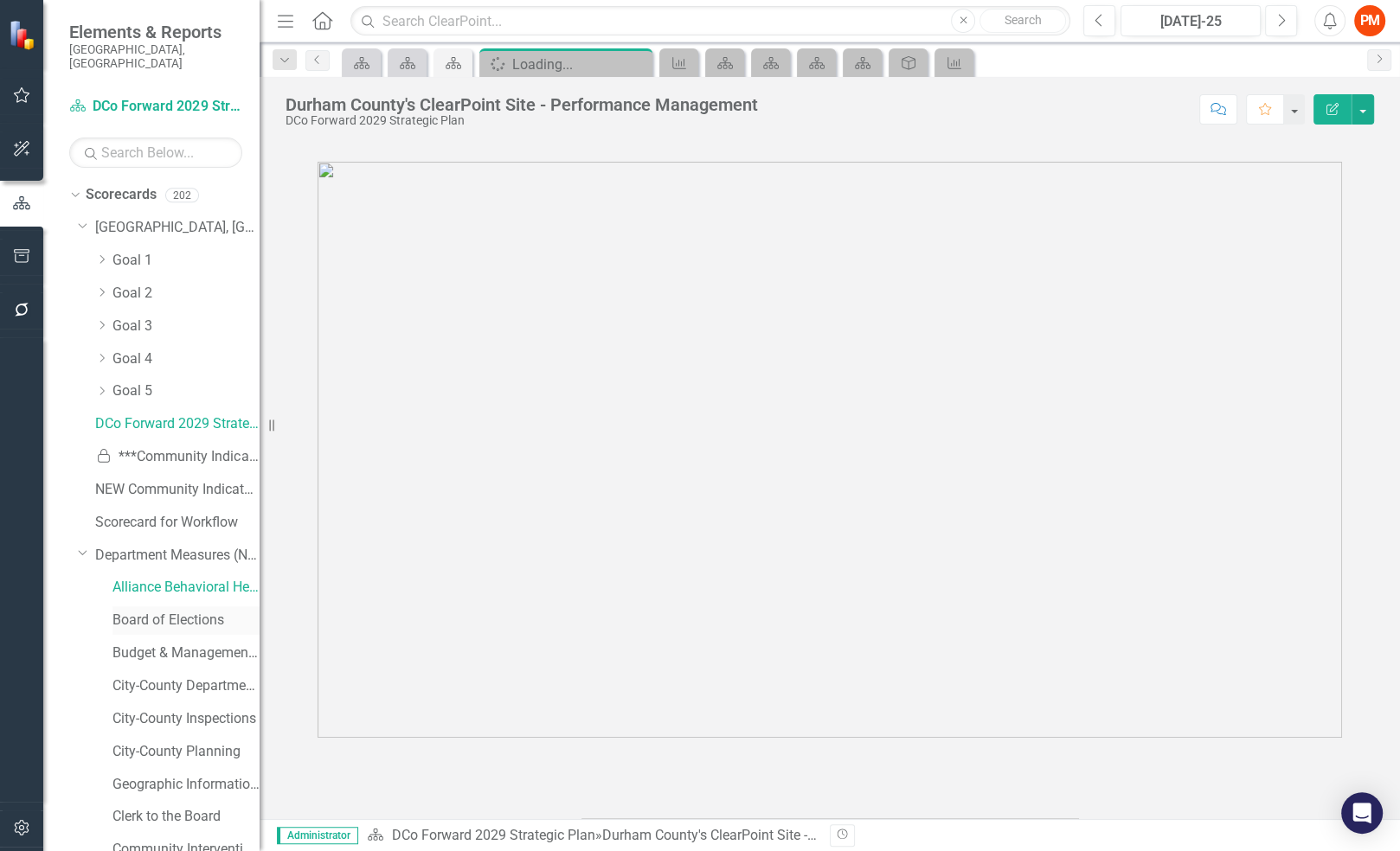
click at [137, 611] on link "Board of Elections" at bounding box center [186, 620] width 147 height 20
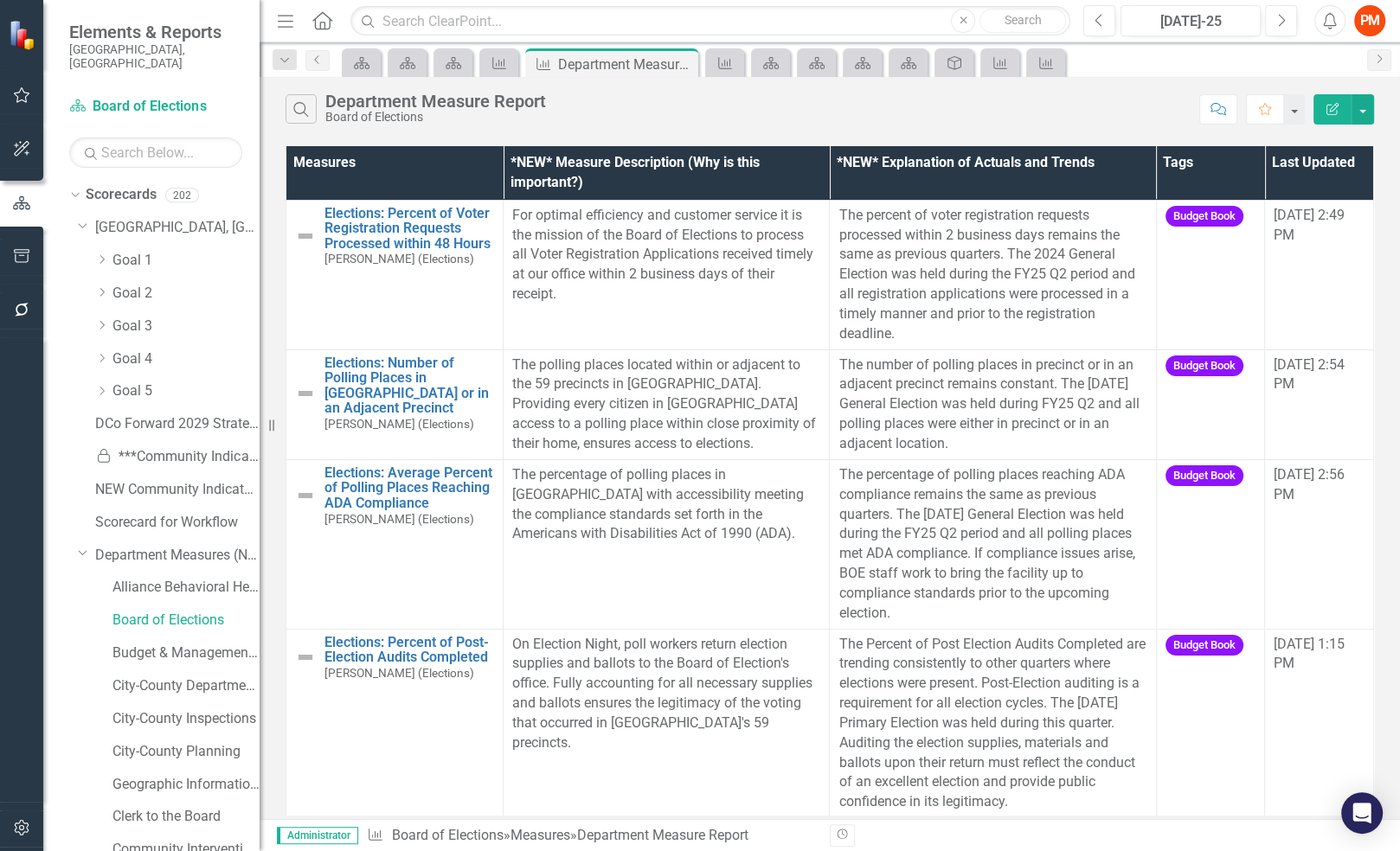
click at [275, 354] on div "Measures *NEW* Measure Description (Why is this important?) *NEW* Explanation o…" at bounding box center [830, 481] width 1140 height 678
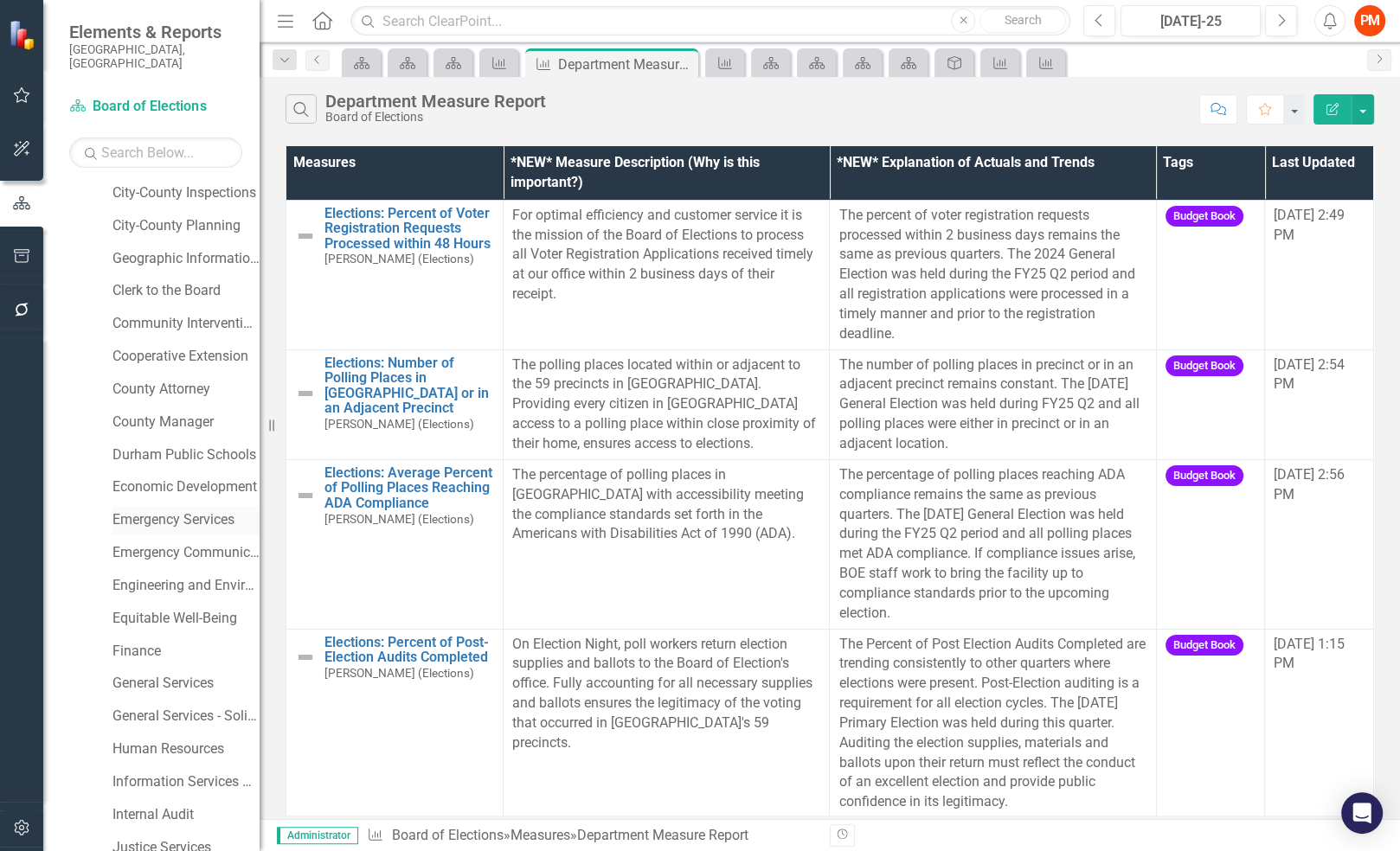
scroll to position [529, 0]
click at [168, 639] on link "Finance" at bounding box center [186, 648] width 147 height 20
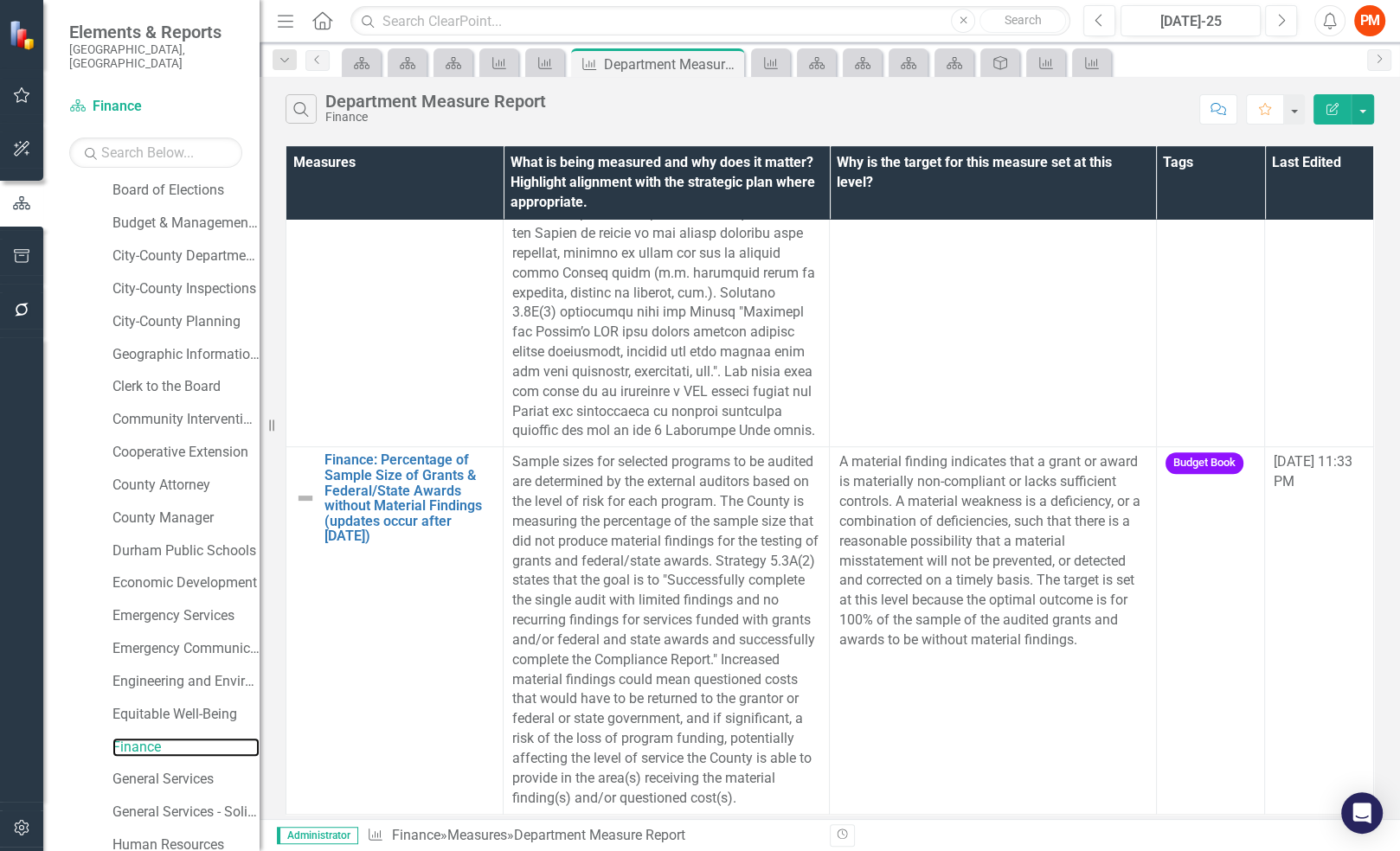
scroll to position [432, 0]
click at [153, 211] on link "Budget & Management Services" at bounding box center [186, 221] width 147 height 20
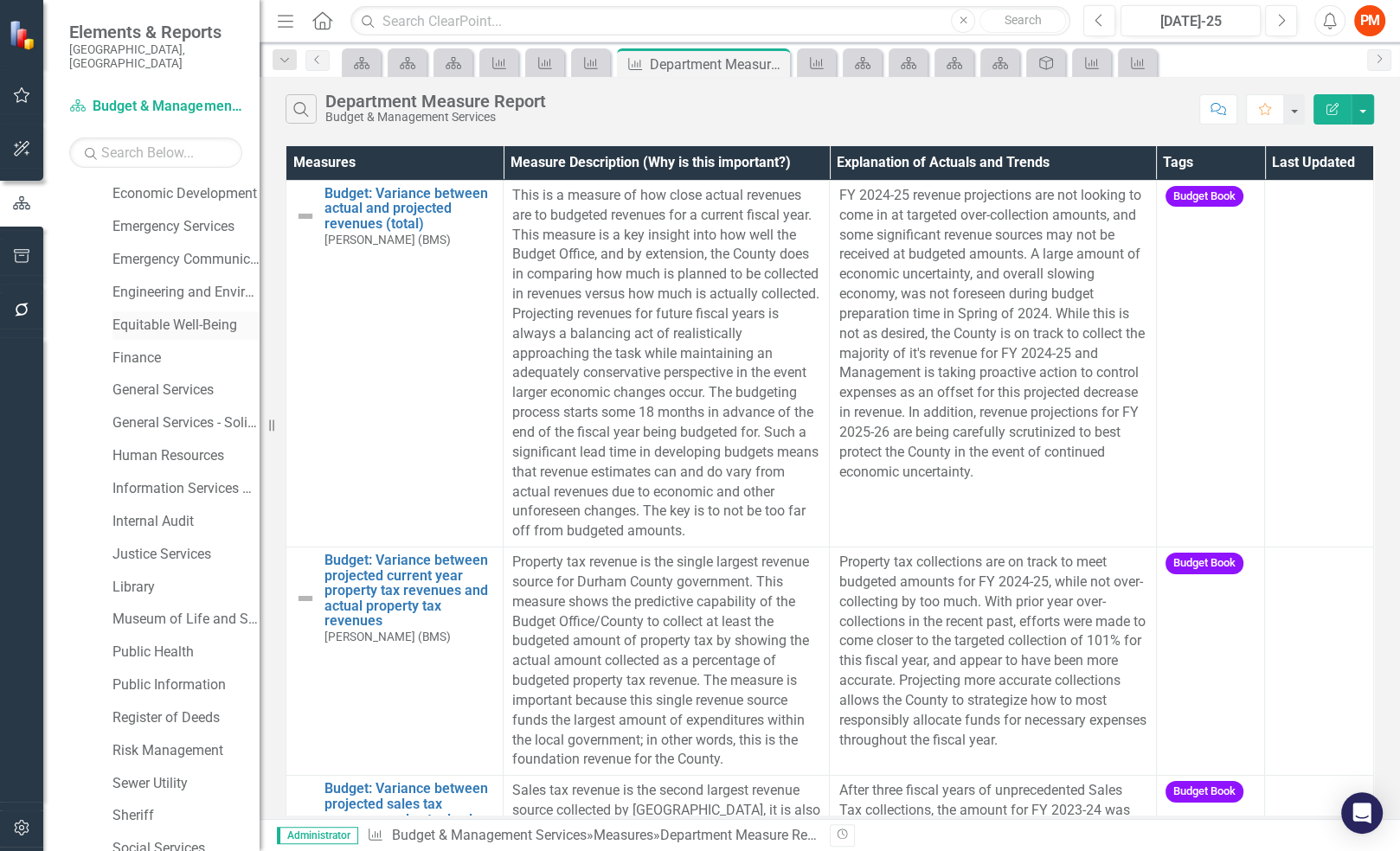
scroll to position [818, 0]
click at [146, 350] on link "Finance" at bounding box center [186, 360] width 147 height 20
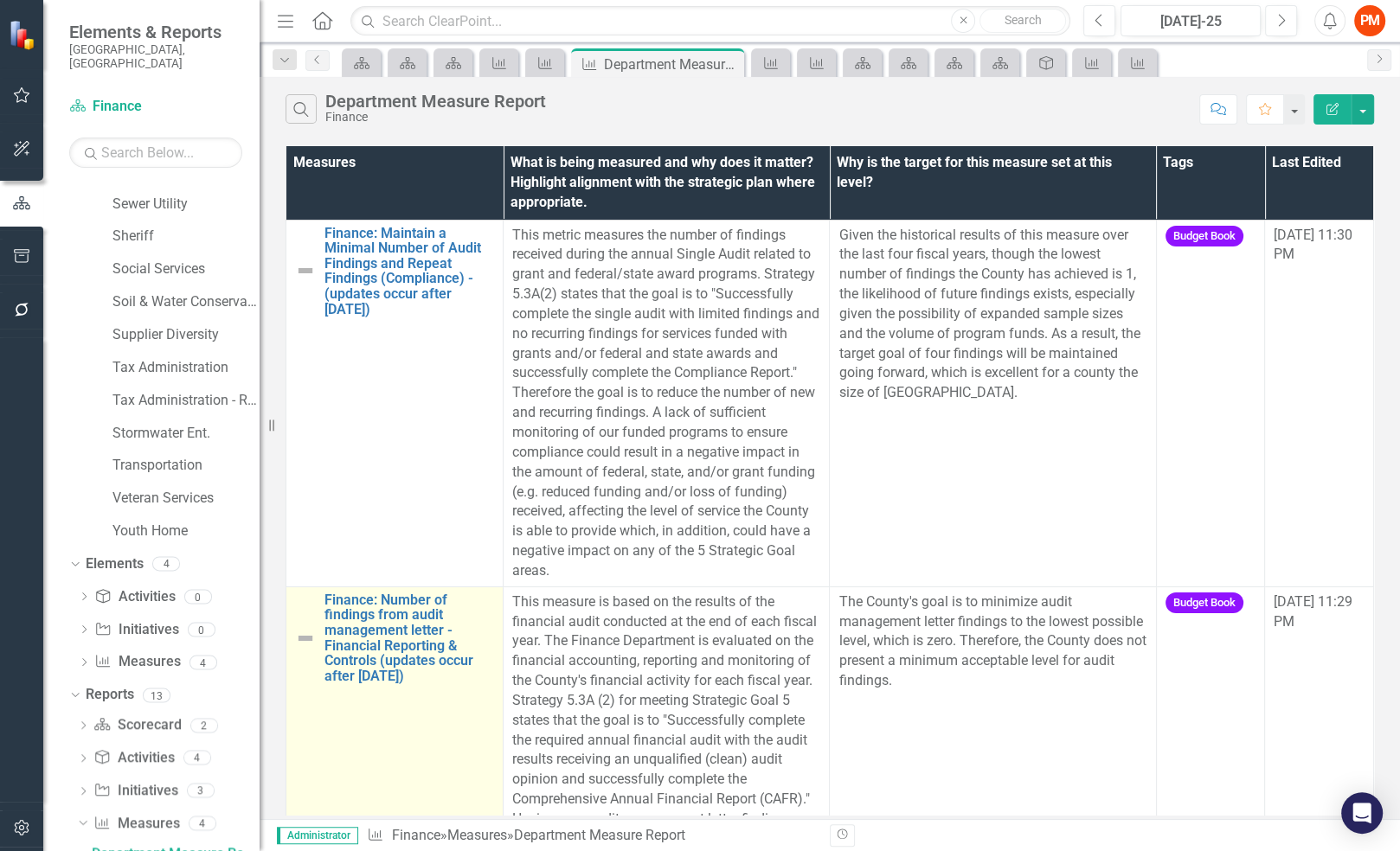
scroll to position [1, 0]
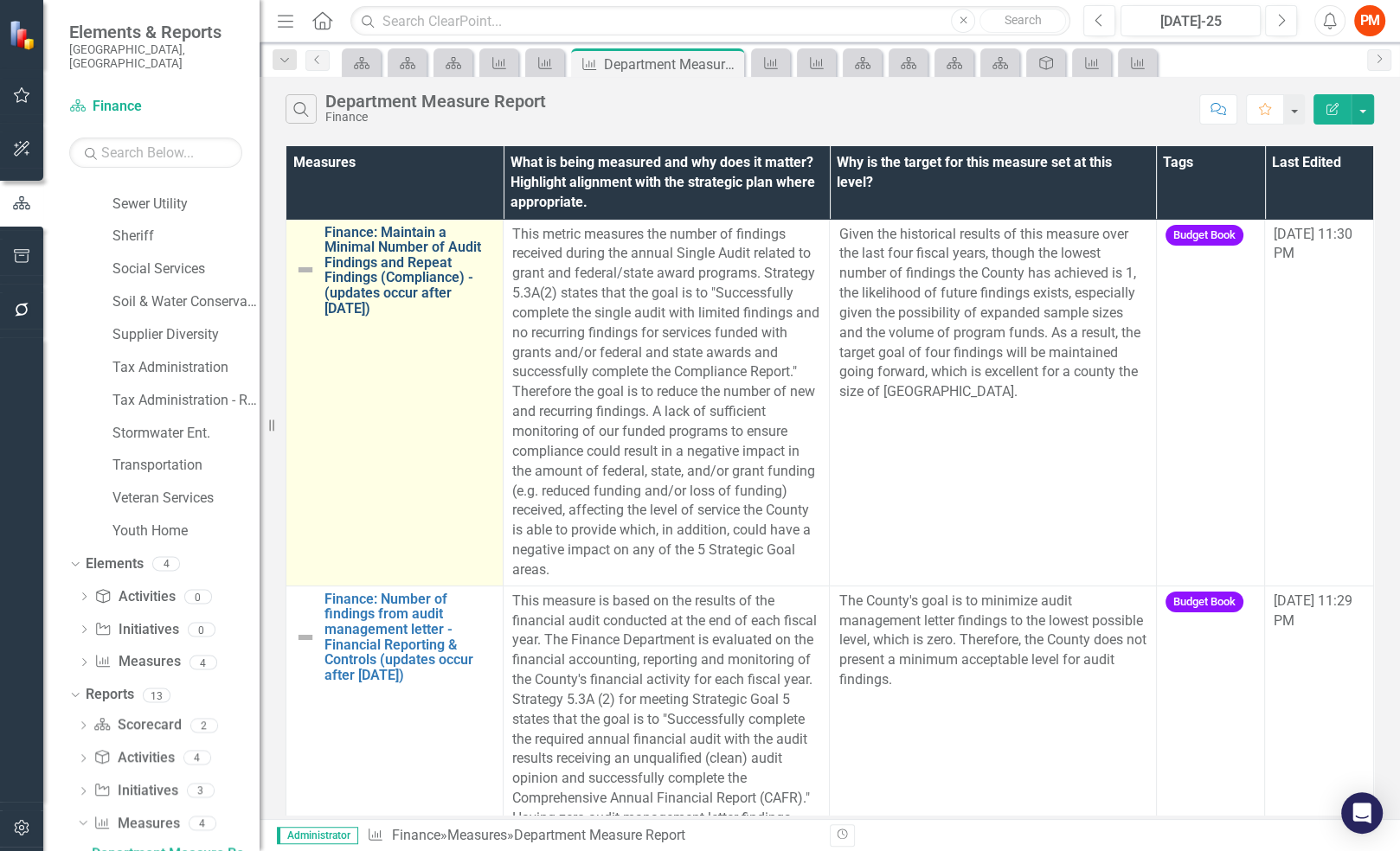
click at [431, 289] on link "Finance: Maintain a Minimal Number of Audit Findings and Repeat Findings (Compl…" at bounding box center [409, 271] width 170 height 92
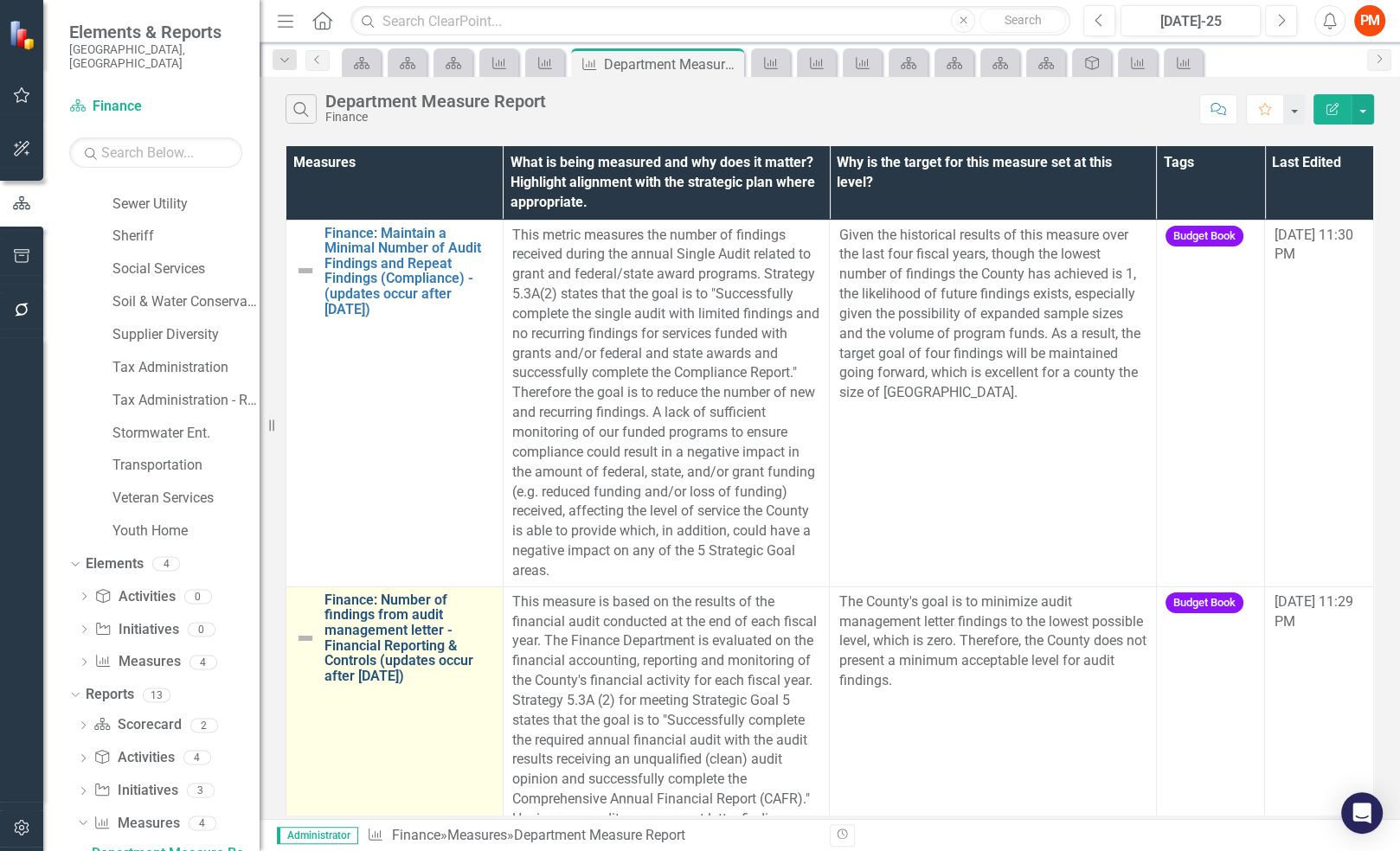
click at [405, 620] on link "Finance: Number of findings from audit management letter - Financial Reporting …" at bounding box center [409, 639] width 170 height 92
